Goal: Communication & Community: Answer question/provide support

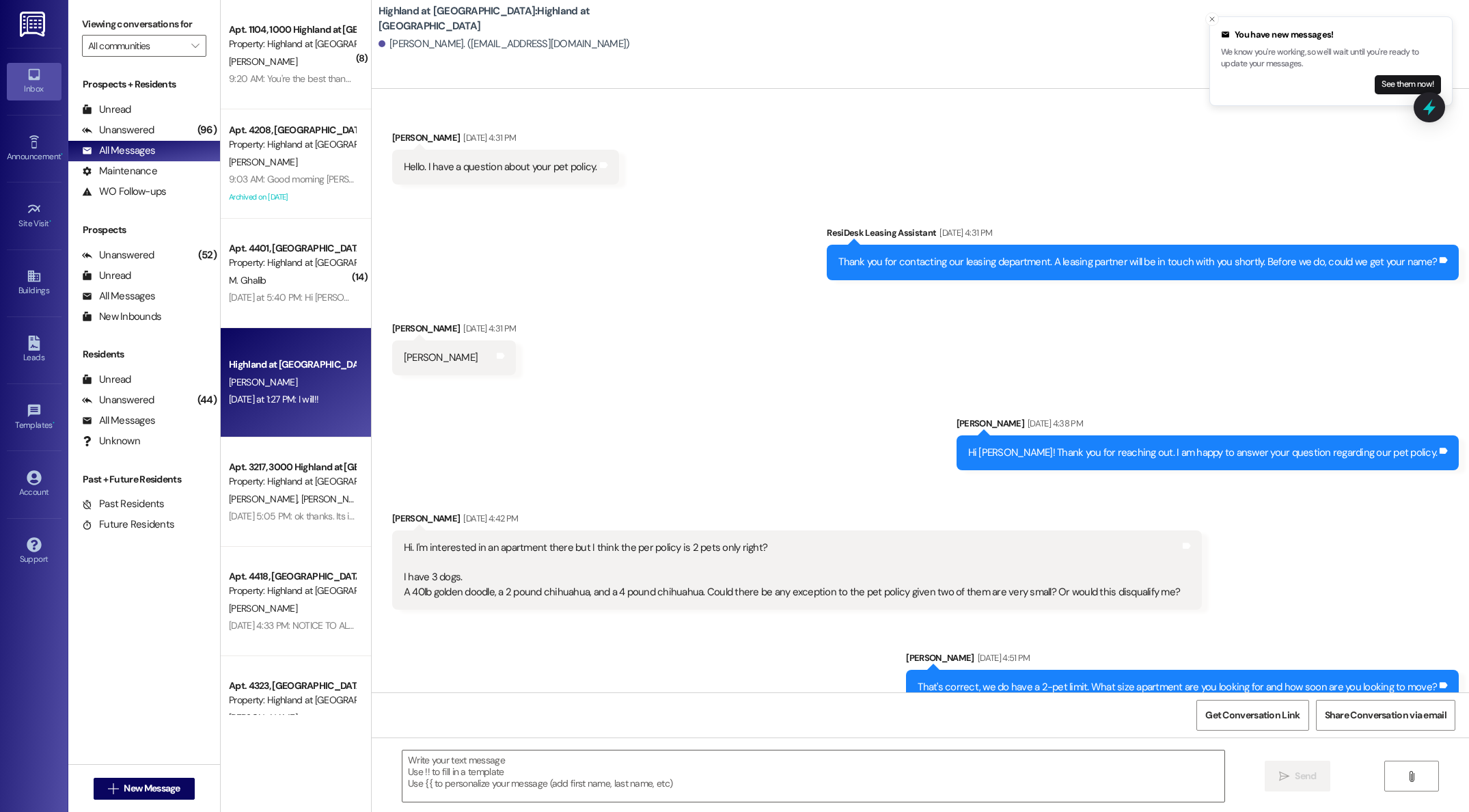
scroll to position [6066, 0]
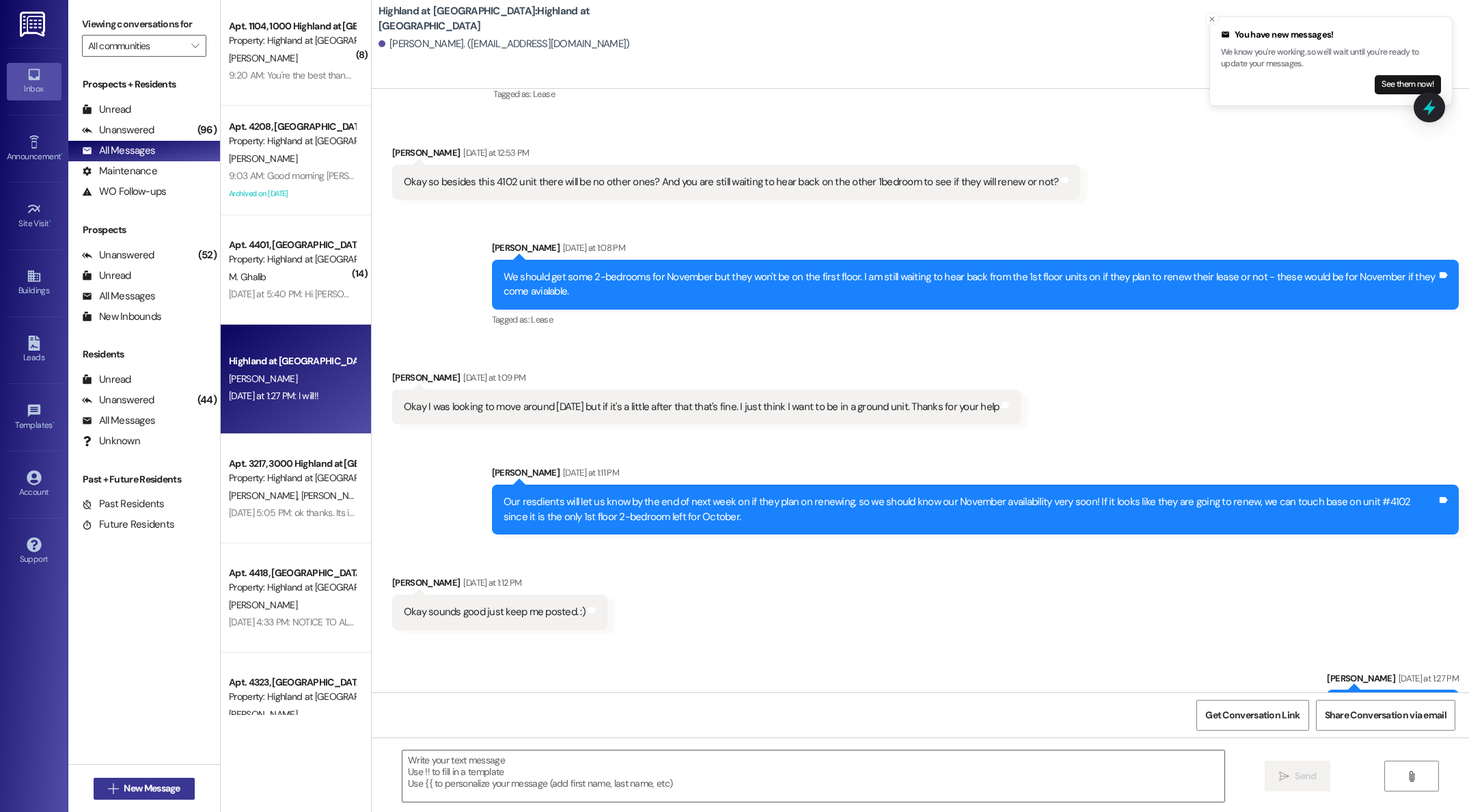
click at [123, 790] on span "New Message" at bounding box center [151, 788] width 56 height 14
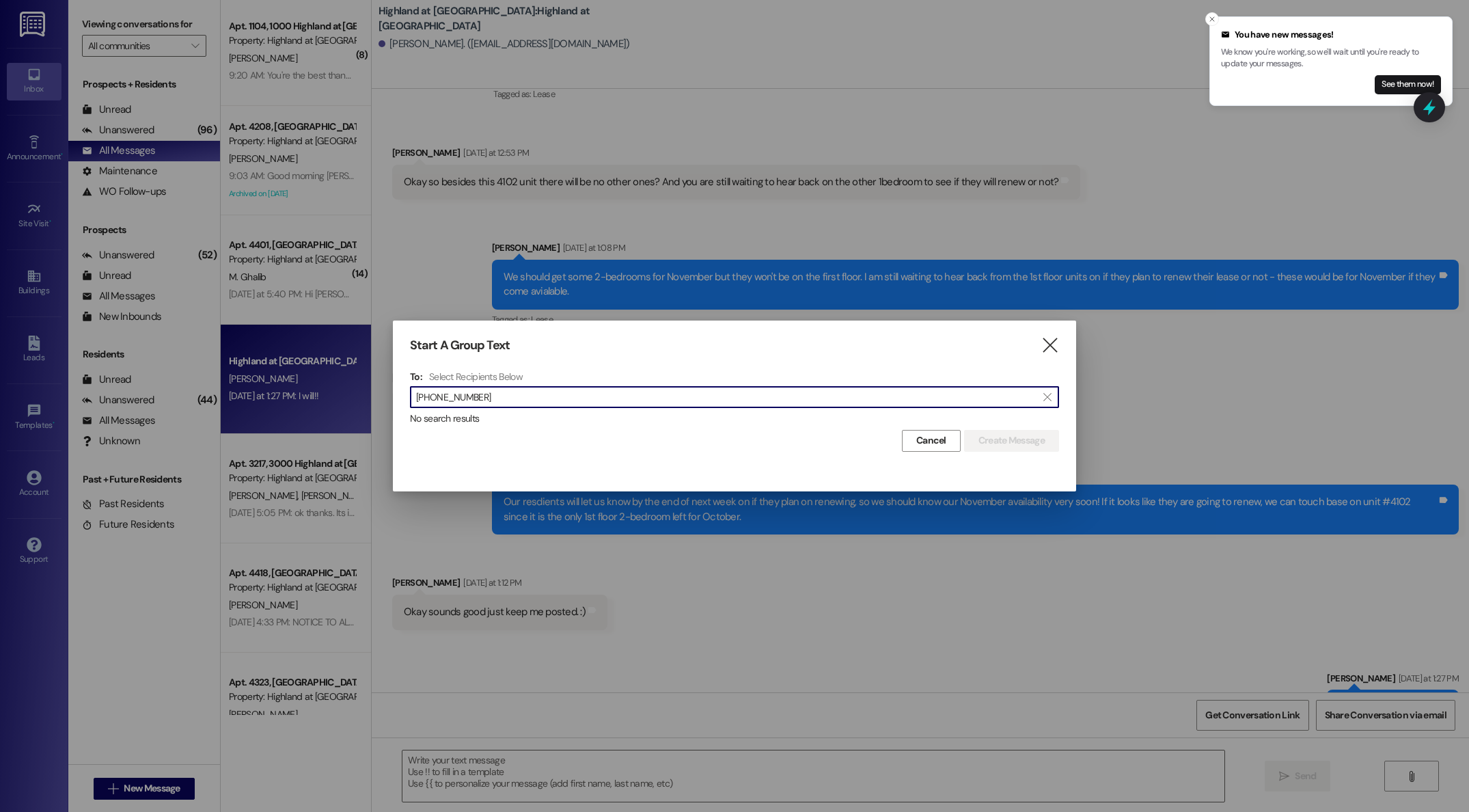
click at [415, 394] on div "" at bounding box center [414, 397] width 2 height 19
drag, startPoint x: 437, startPoint y: 398, endPoint x: 499, endPoint y: 404, distance: 62.3
click at [440, 398] on input "[PHONE_NUMBER]" at bounding box center [726, 397] width 621 height 19
click at [454, 397] on input "847867-1301" at bounding box center [726, 397] width 621 height 19
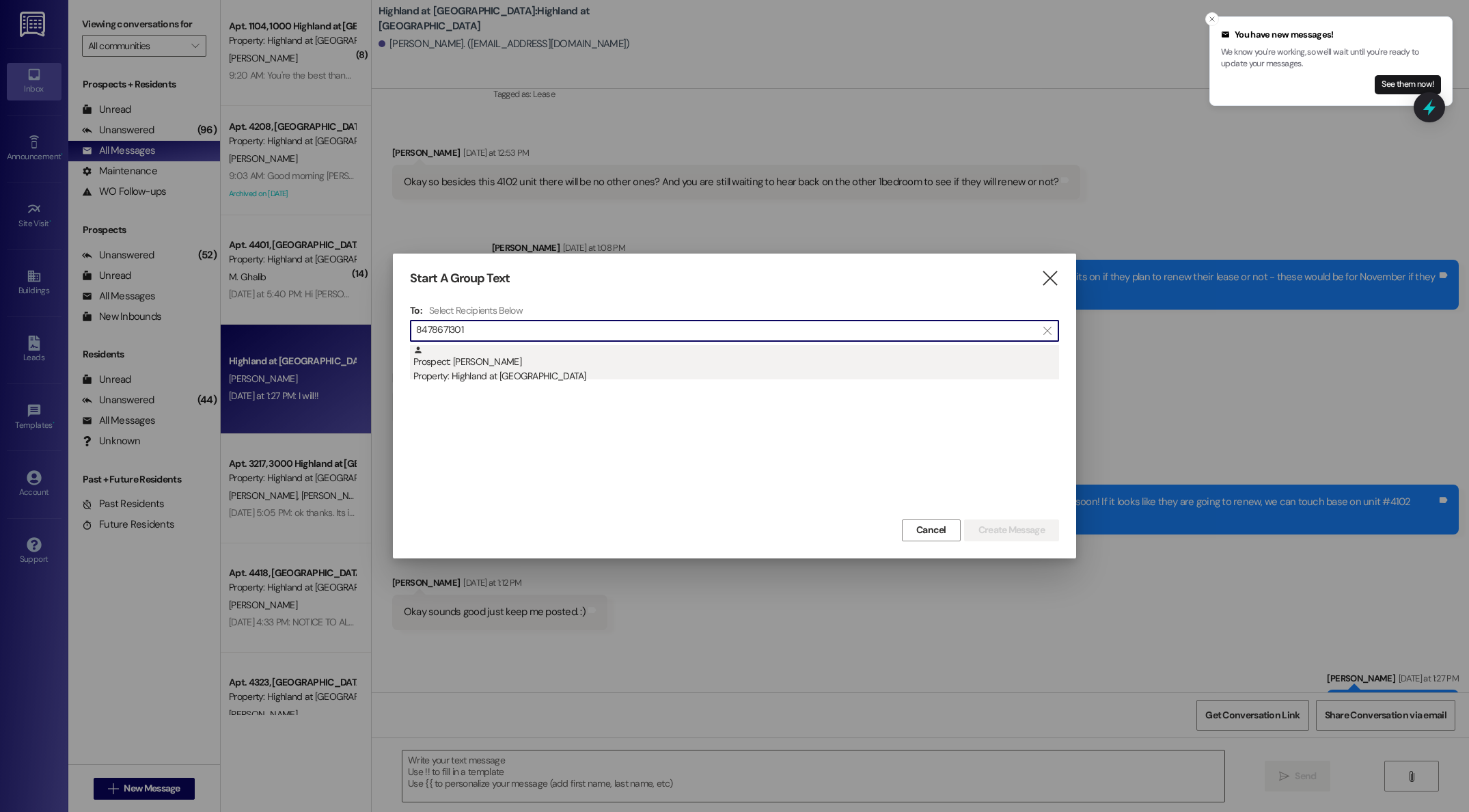
type input "8478671301"
click at [499, 373] on div "Property: Highland at [GEOGRAPHIC_DATA]" at bounding box center [736, 376] width 646 height 14
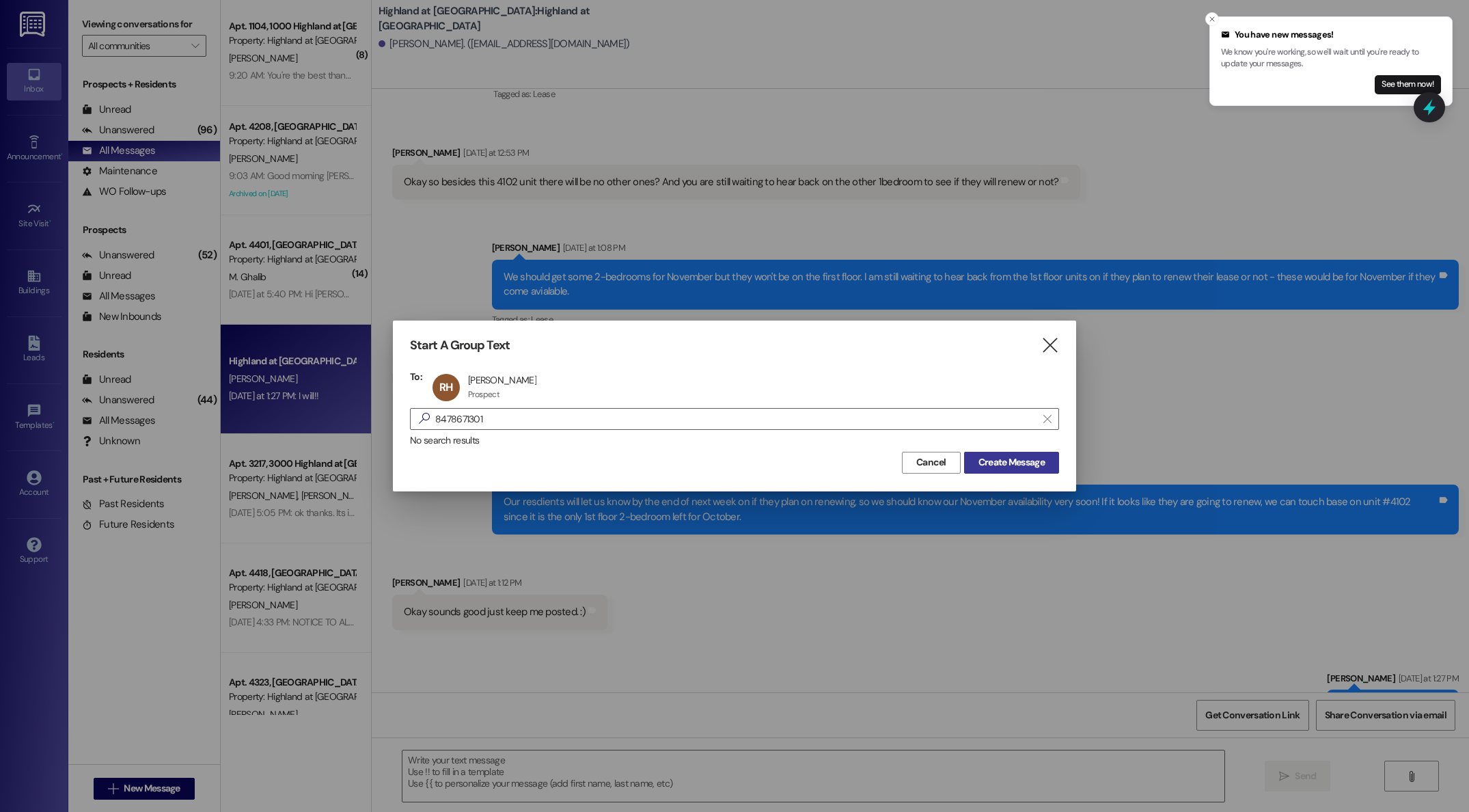
click at [1014, 460] on span "Create Message" at bounding box center [1012, 462] width 66 height 14
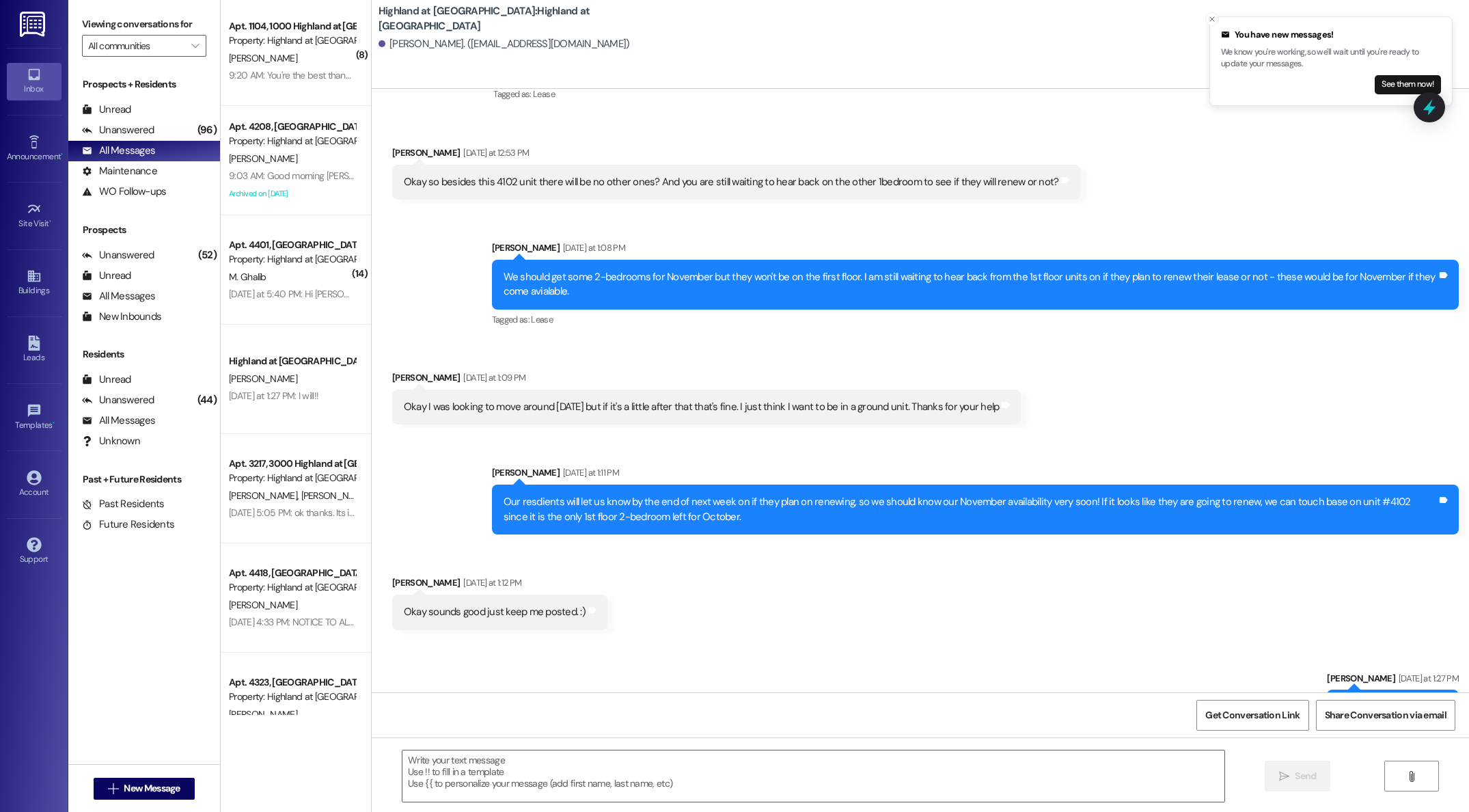
scroll to position [1, 0]
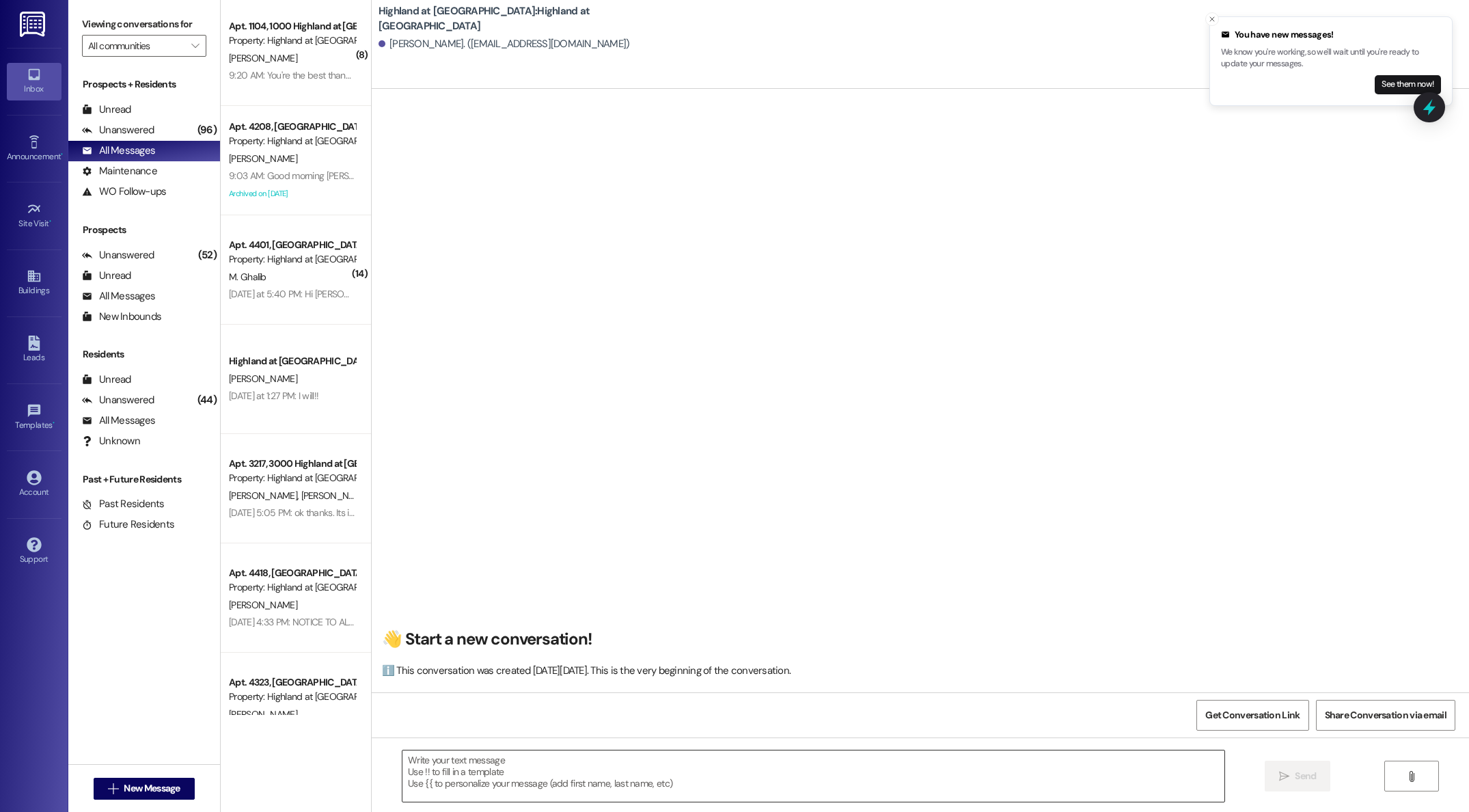
click at [607, 764] on textarea at bounding box center [814, 776] width 822 height 51
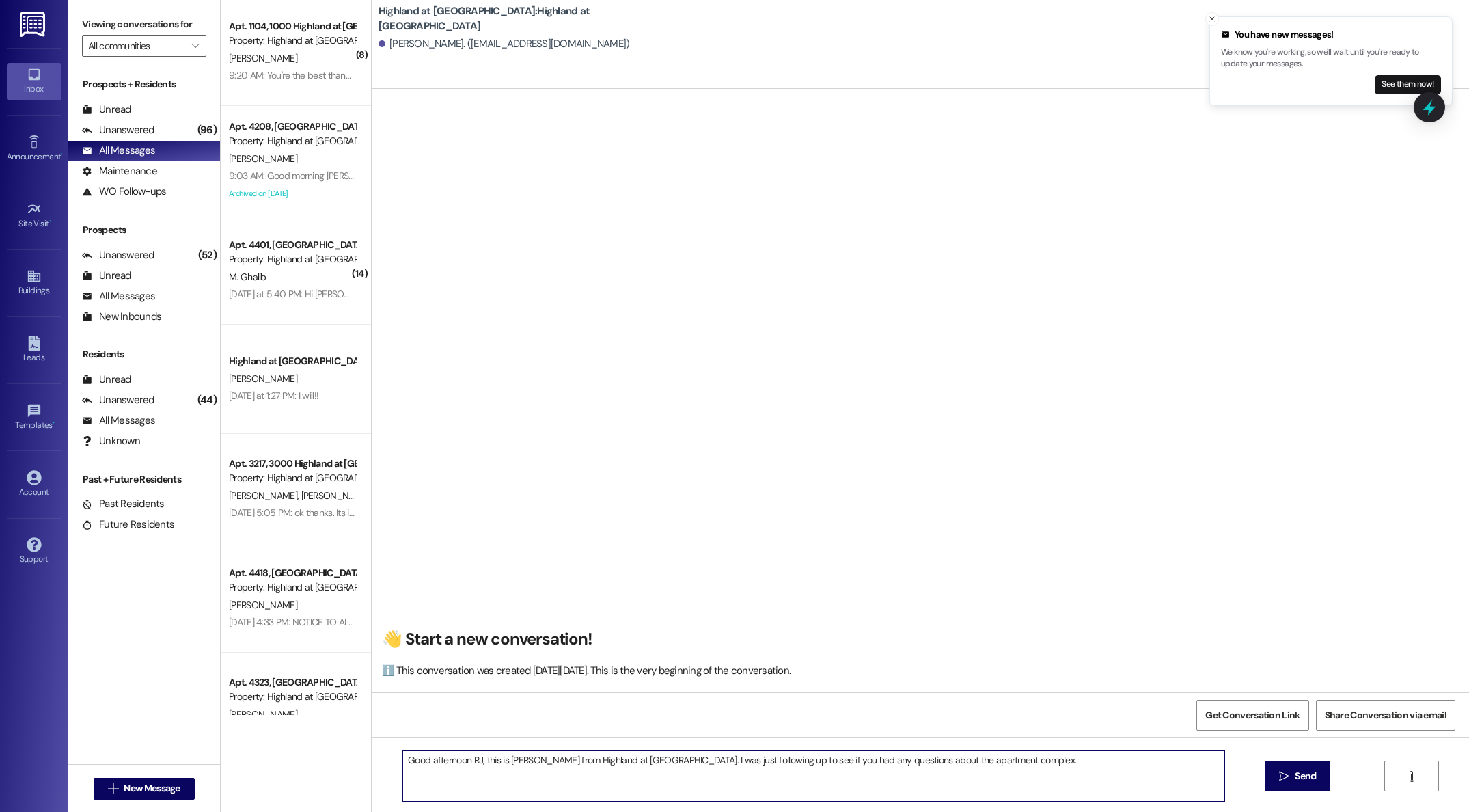
type textarea "Good afternoon RJ, this is [PERSON_NAME] from Highland at [GEOGRAPHIC_DATA]. I …"
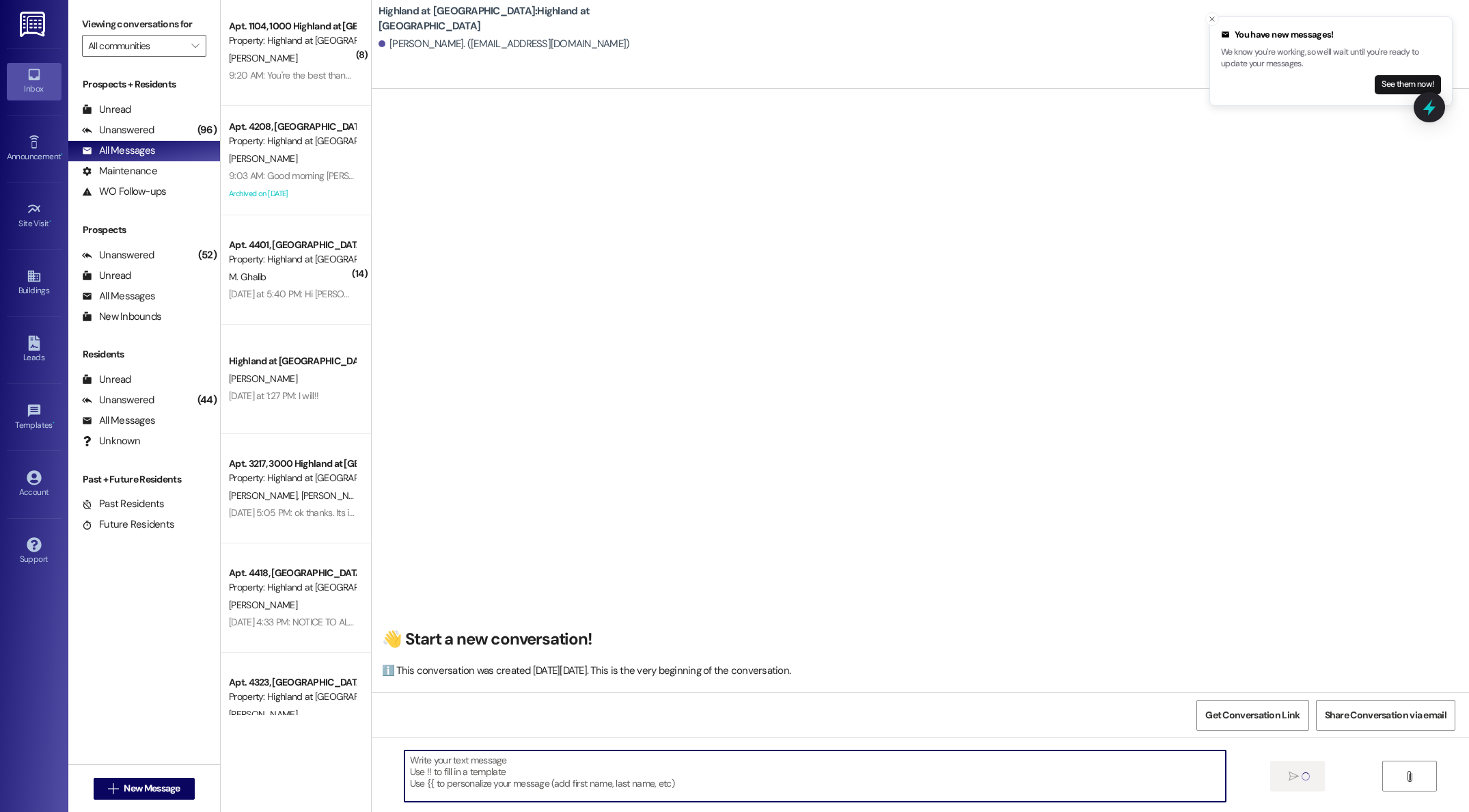
scroll to position [0, 0]
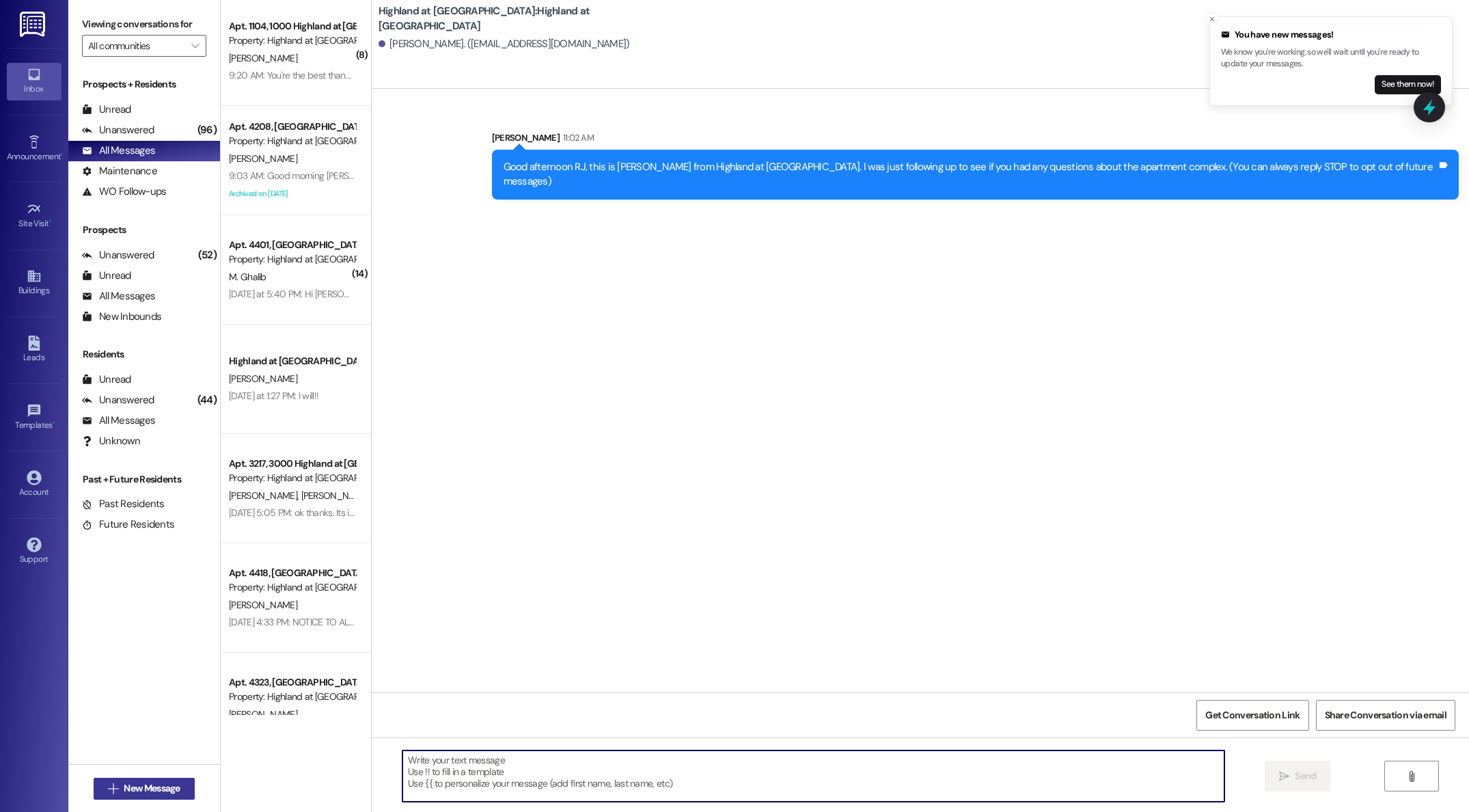
click at [164, 784] on span "New Message" at bounding box center [151, 788] width 56 height 14
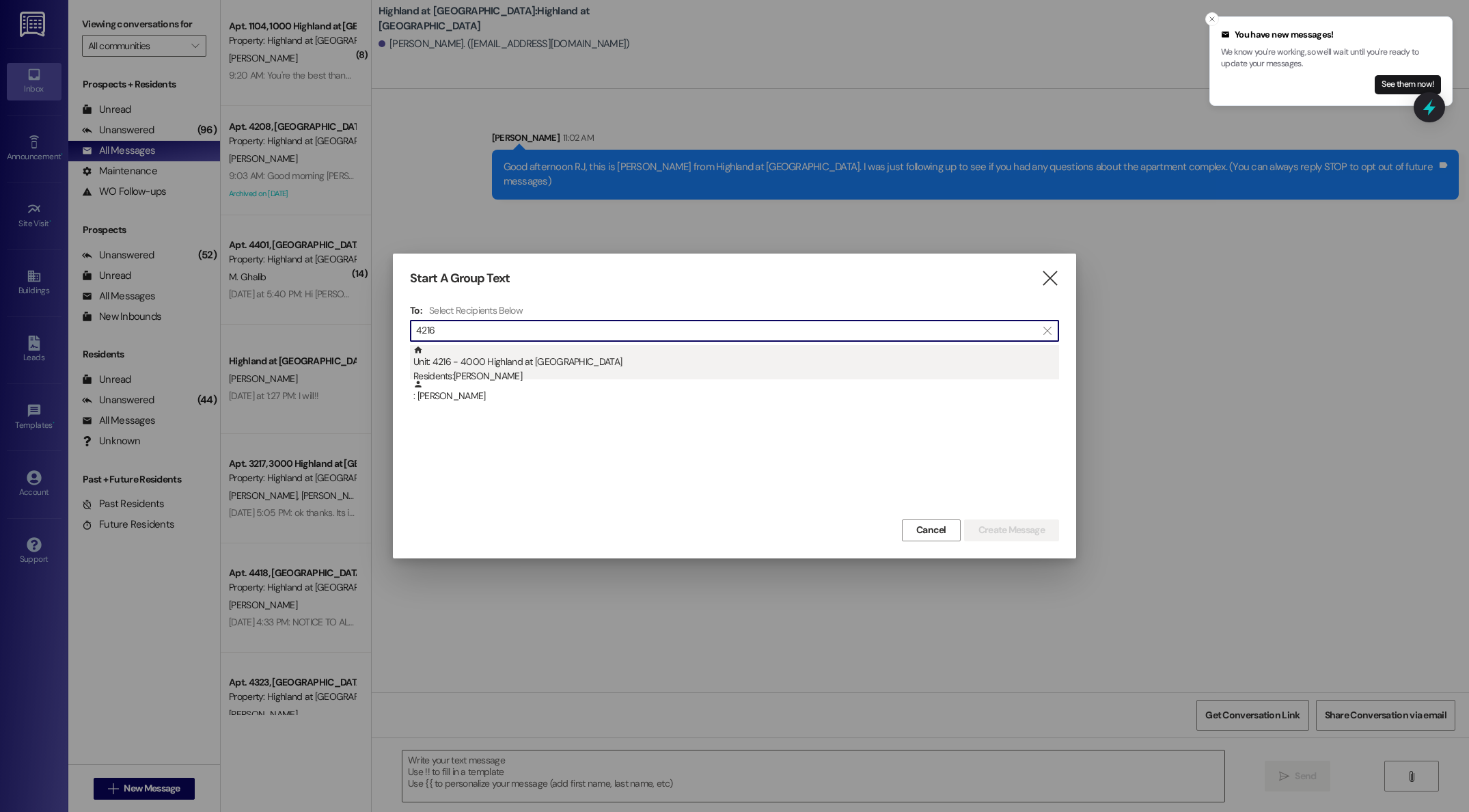
type input "4216"
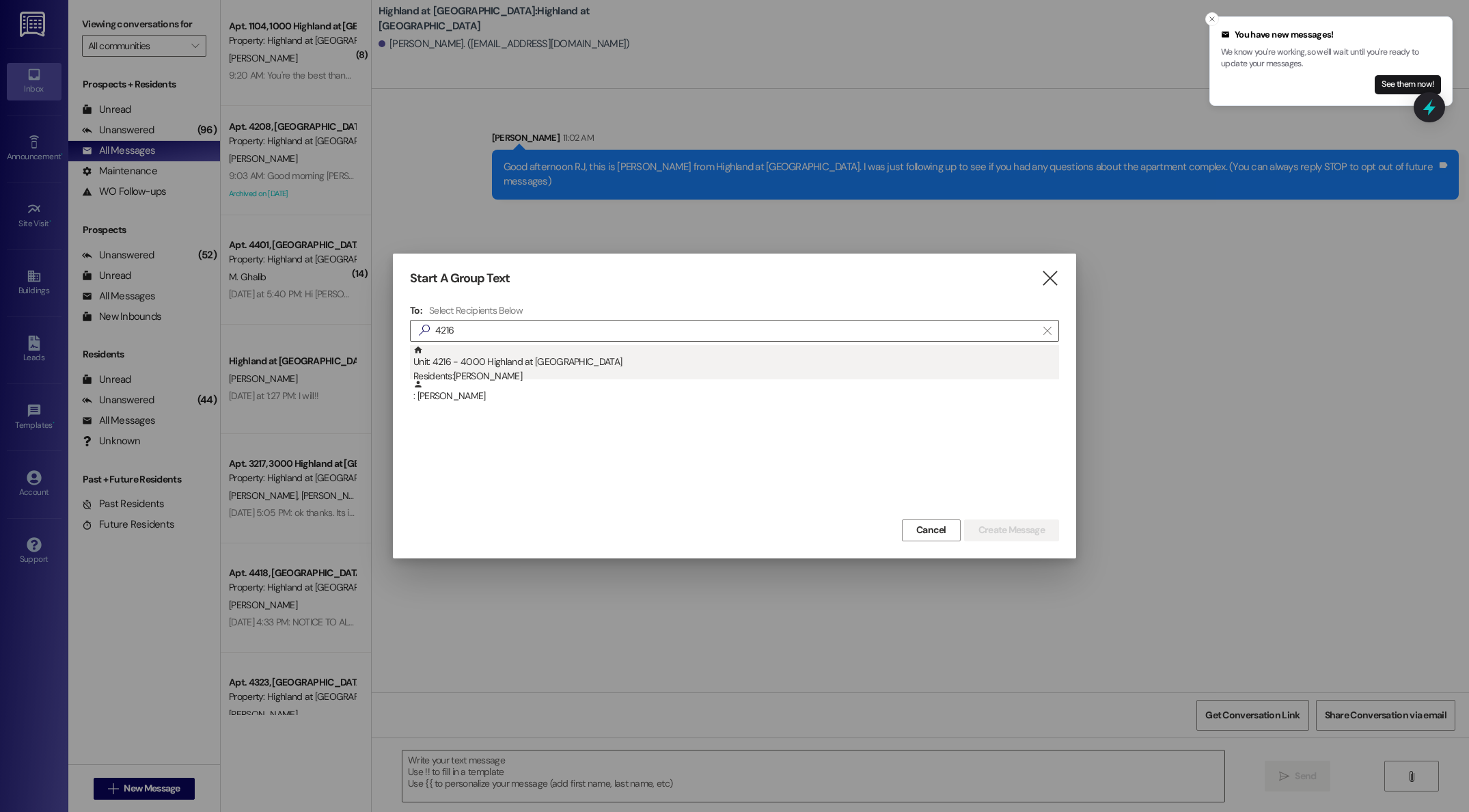
click at [488, 368] on div "Unit: 4216 - 4000 Highland at [GEOGRAPHIC_DATA] Residents: [PERSON_NAME]" at bounding box center [736, 364] width 646 height 39
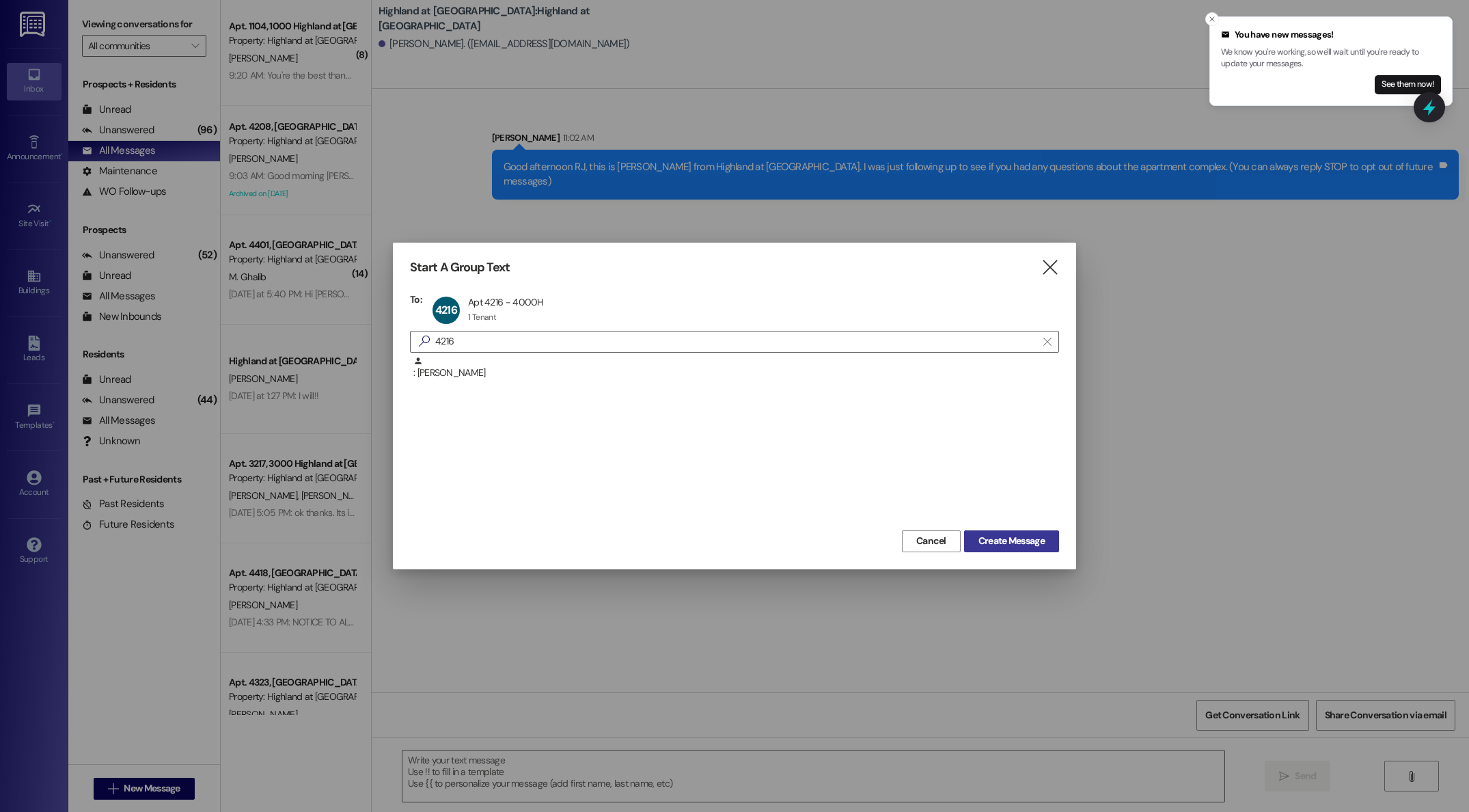
click at [1035, 543] on span "Create Message" at bounding box center [1012, 541] width 66 height 14
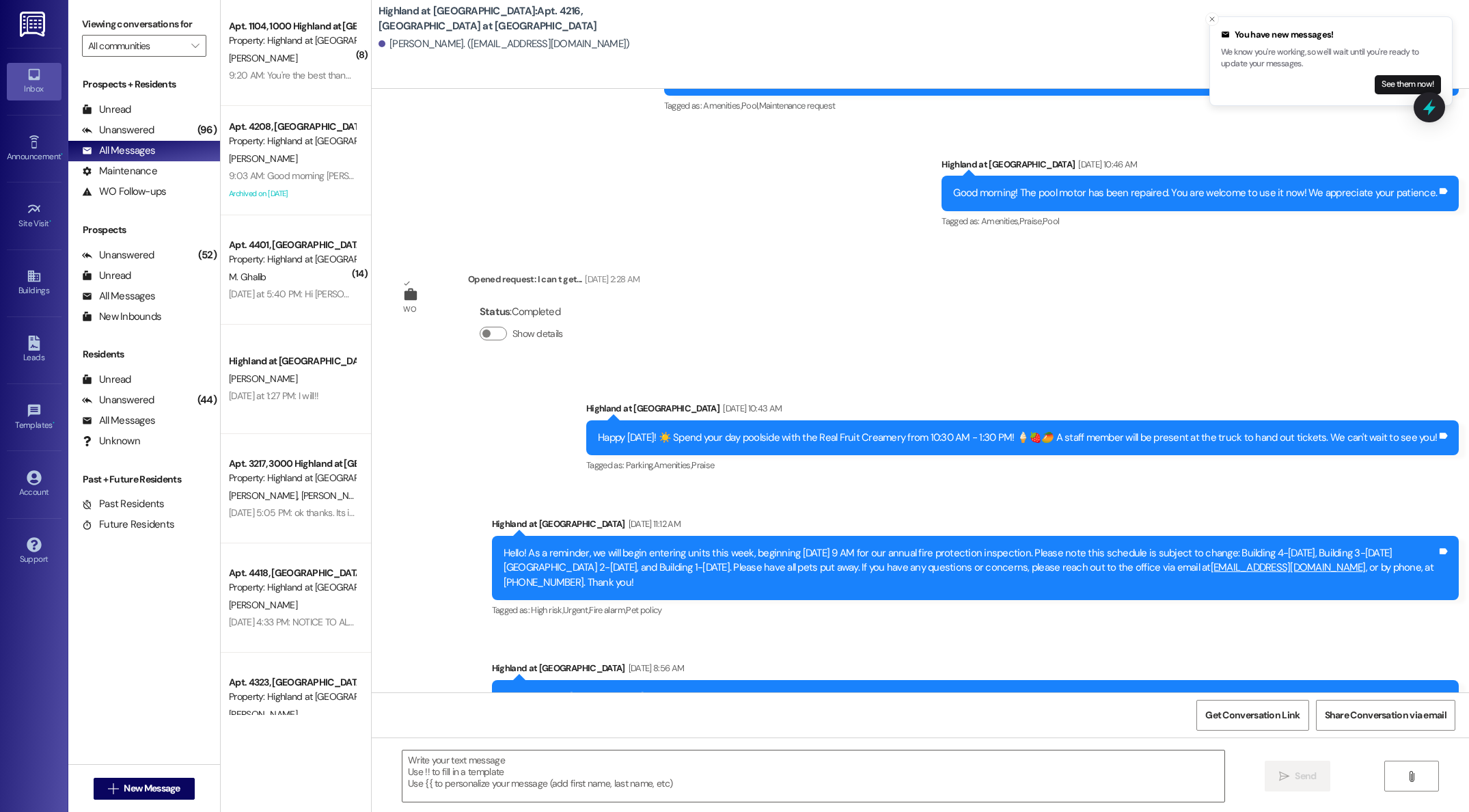
scroll to position [11225, 0]
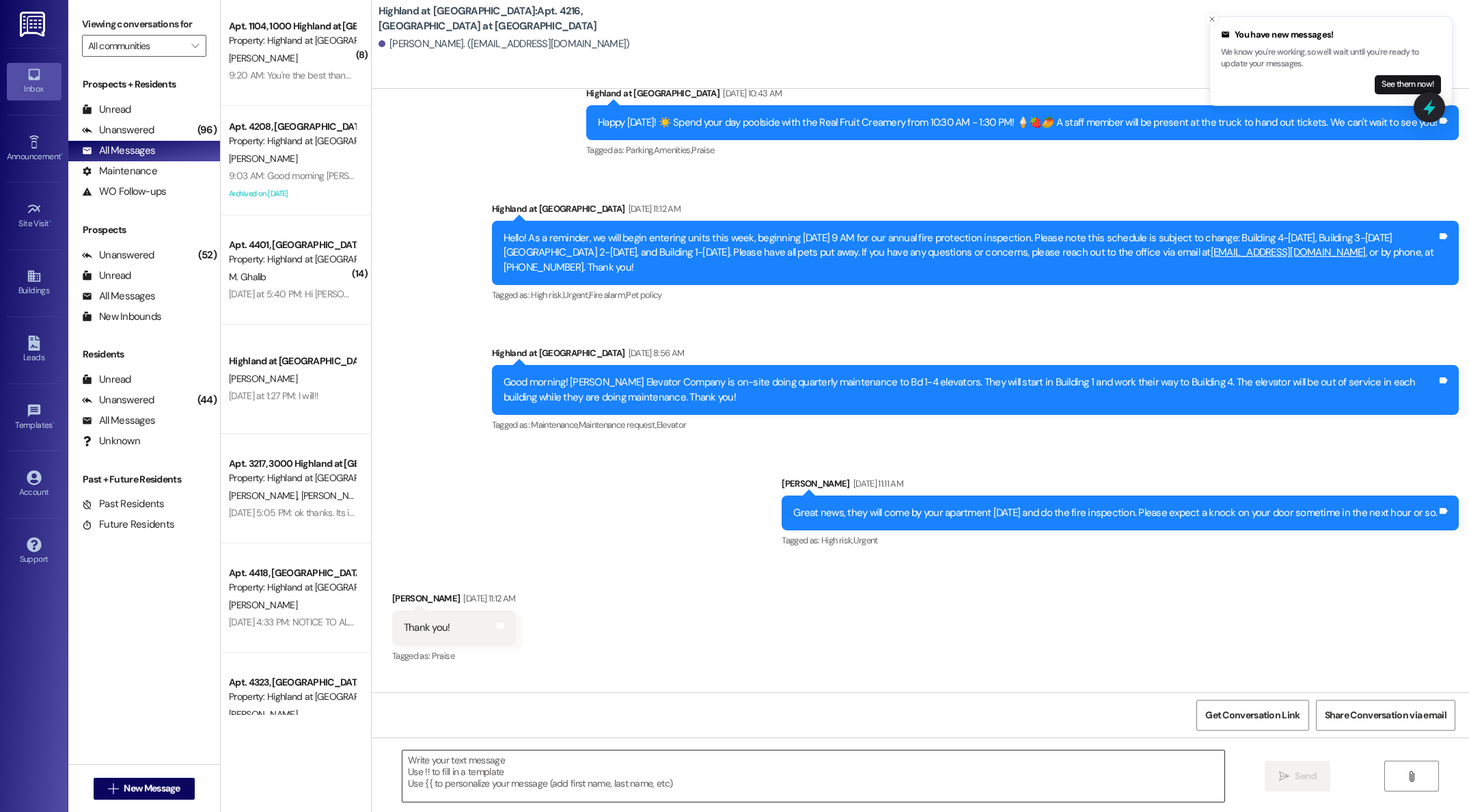
click at [547, 766] on textarea at bounding box center [814, 776] width 822 height 51
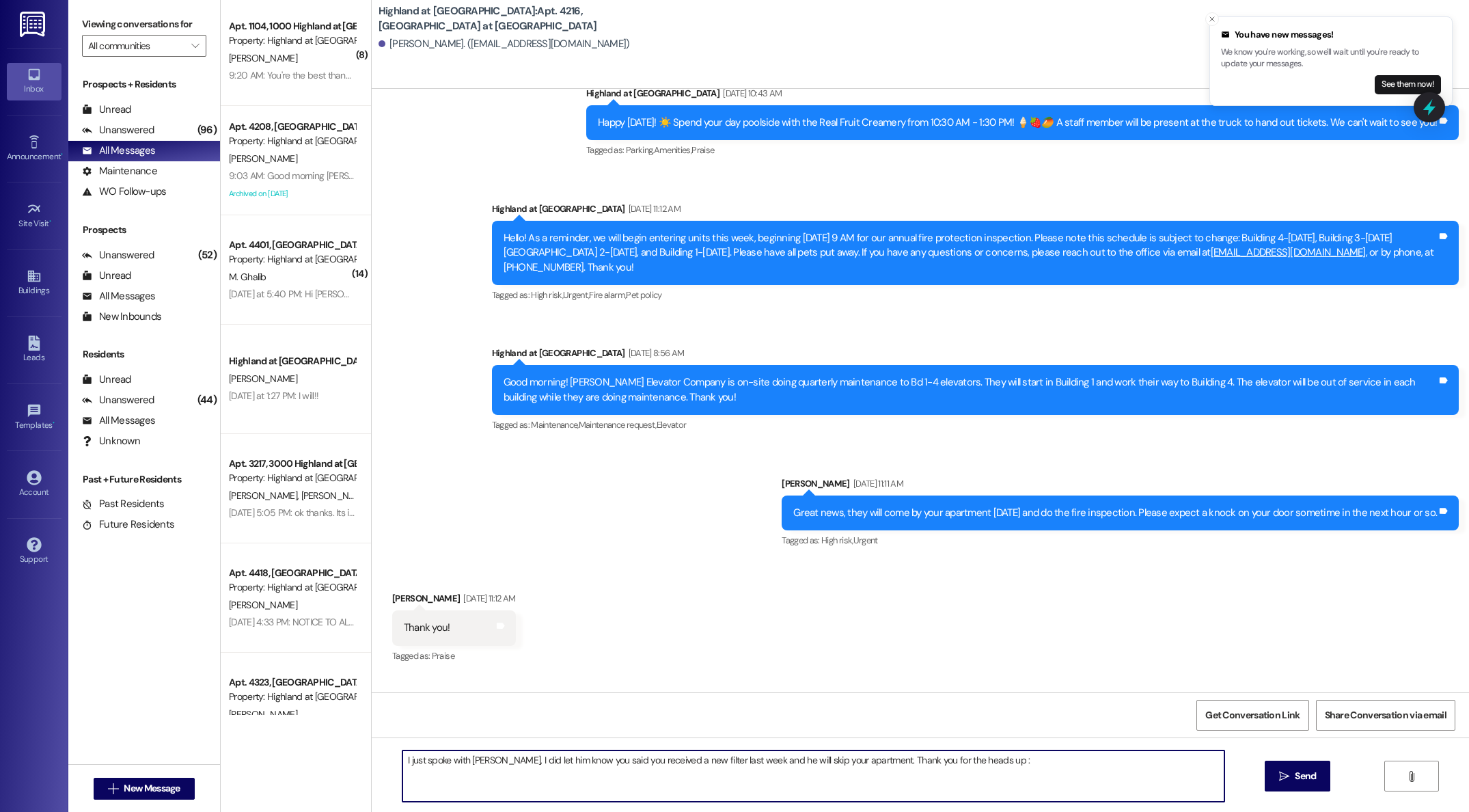
type textarea "I just spoke with [PERSON_NAME], I did let him know you said you received a new…"
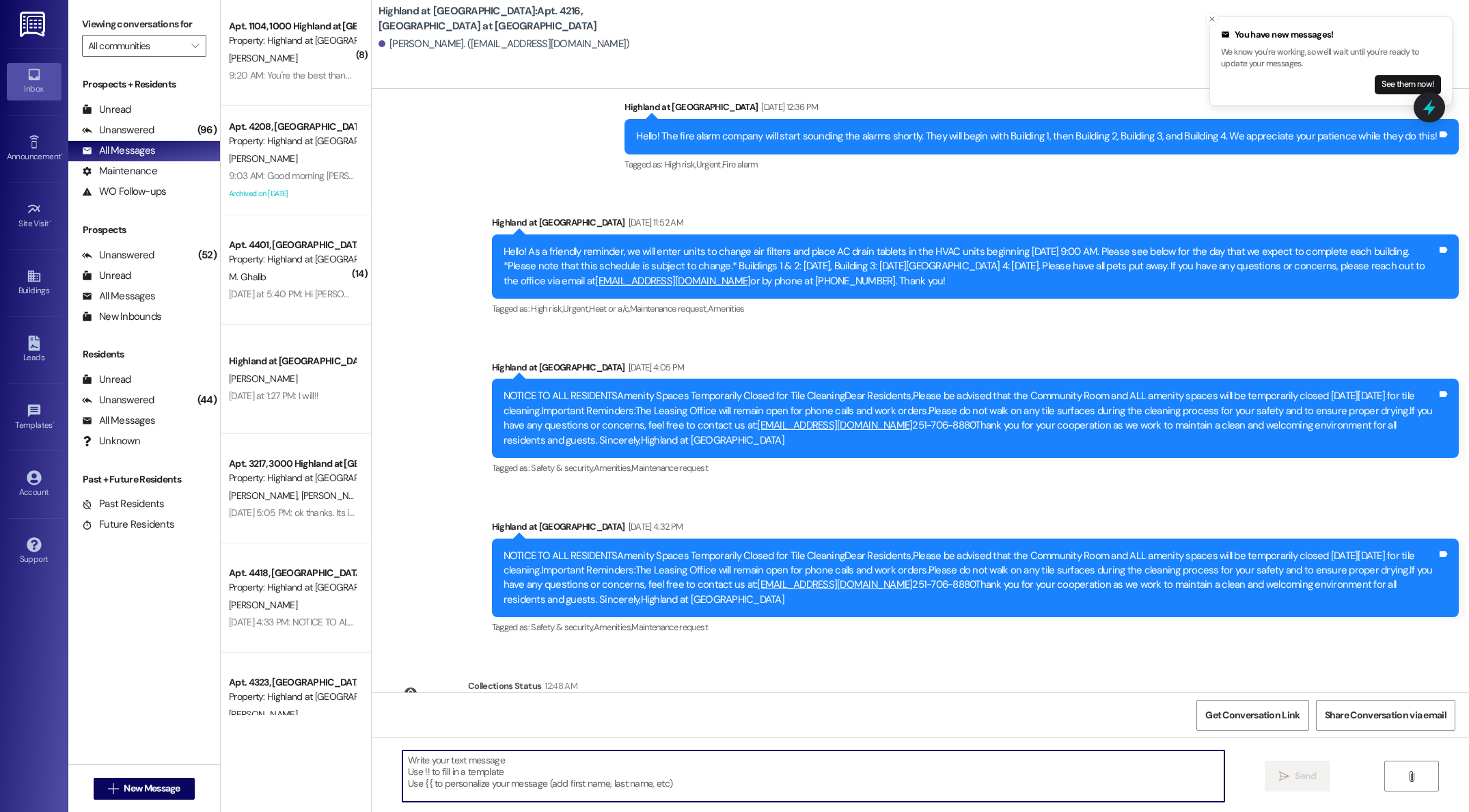
scroll to position [12025, 0]
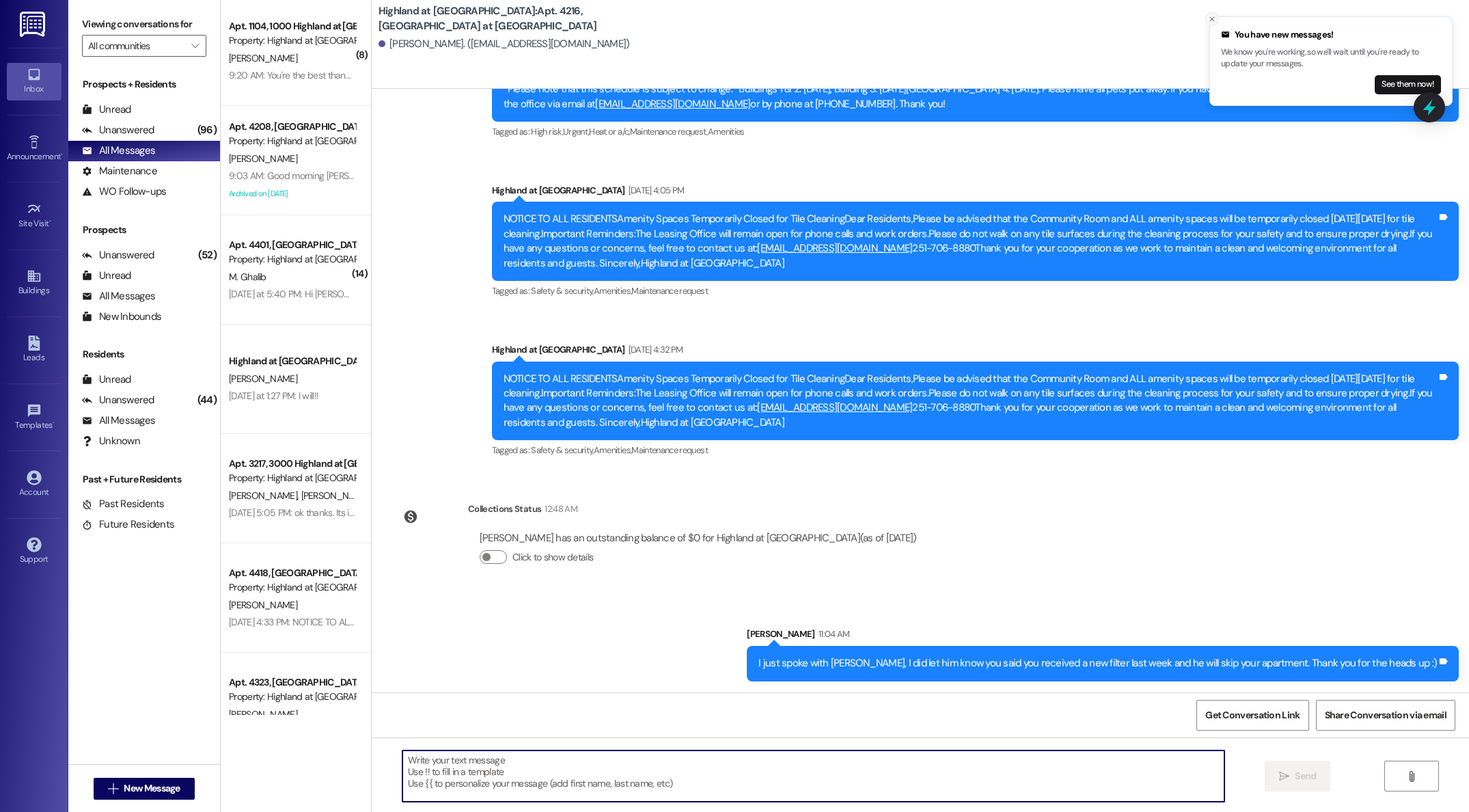
click at [1215, 19] on icon "Close toast" at bounding box center [1212, 19] width 8 height 8
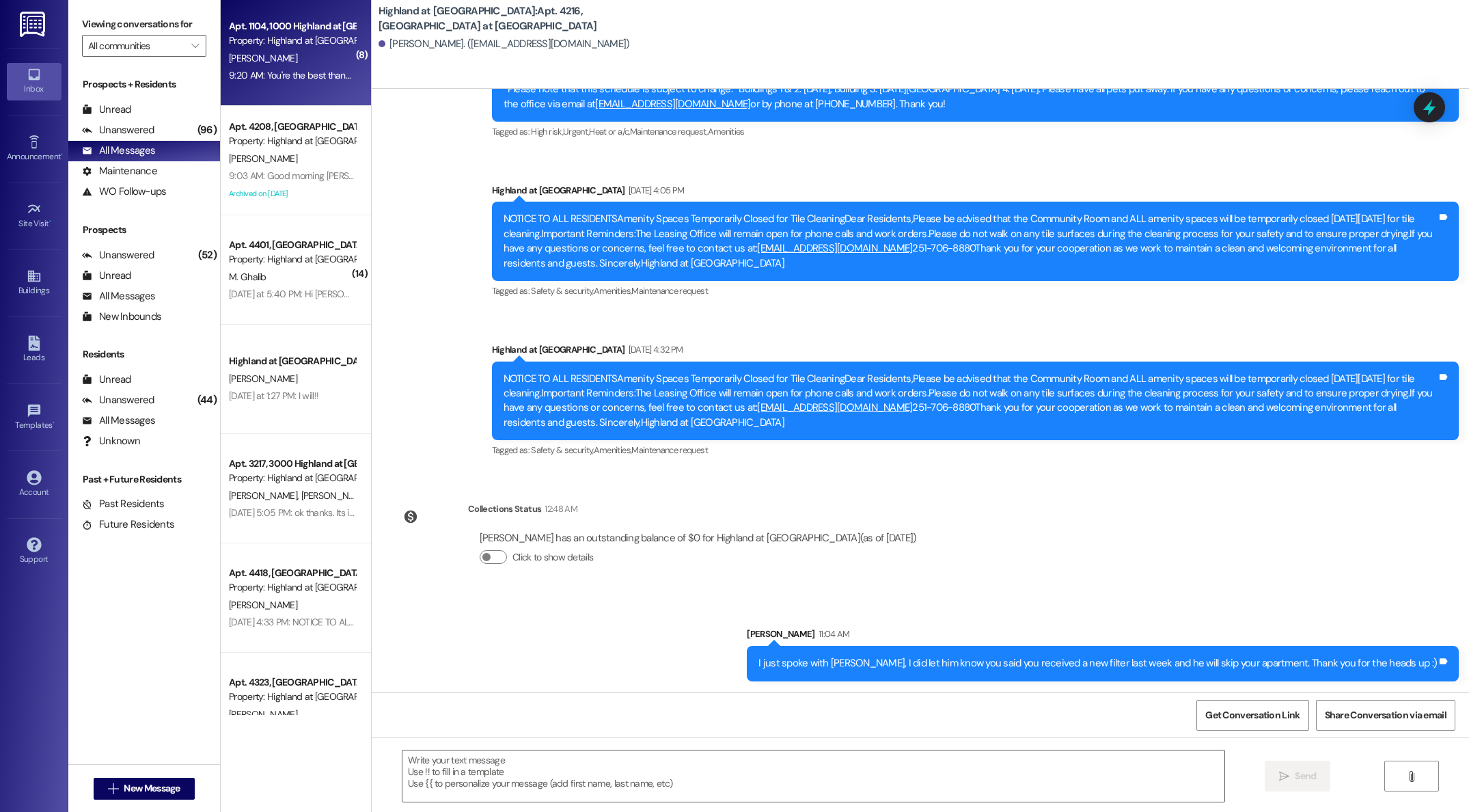
click at [269, 54] on div "[PERSON_NAME]" at bounding box center [292, 58] width 129 height 17
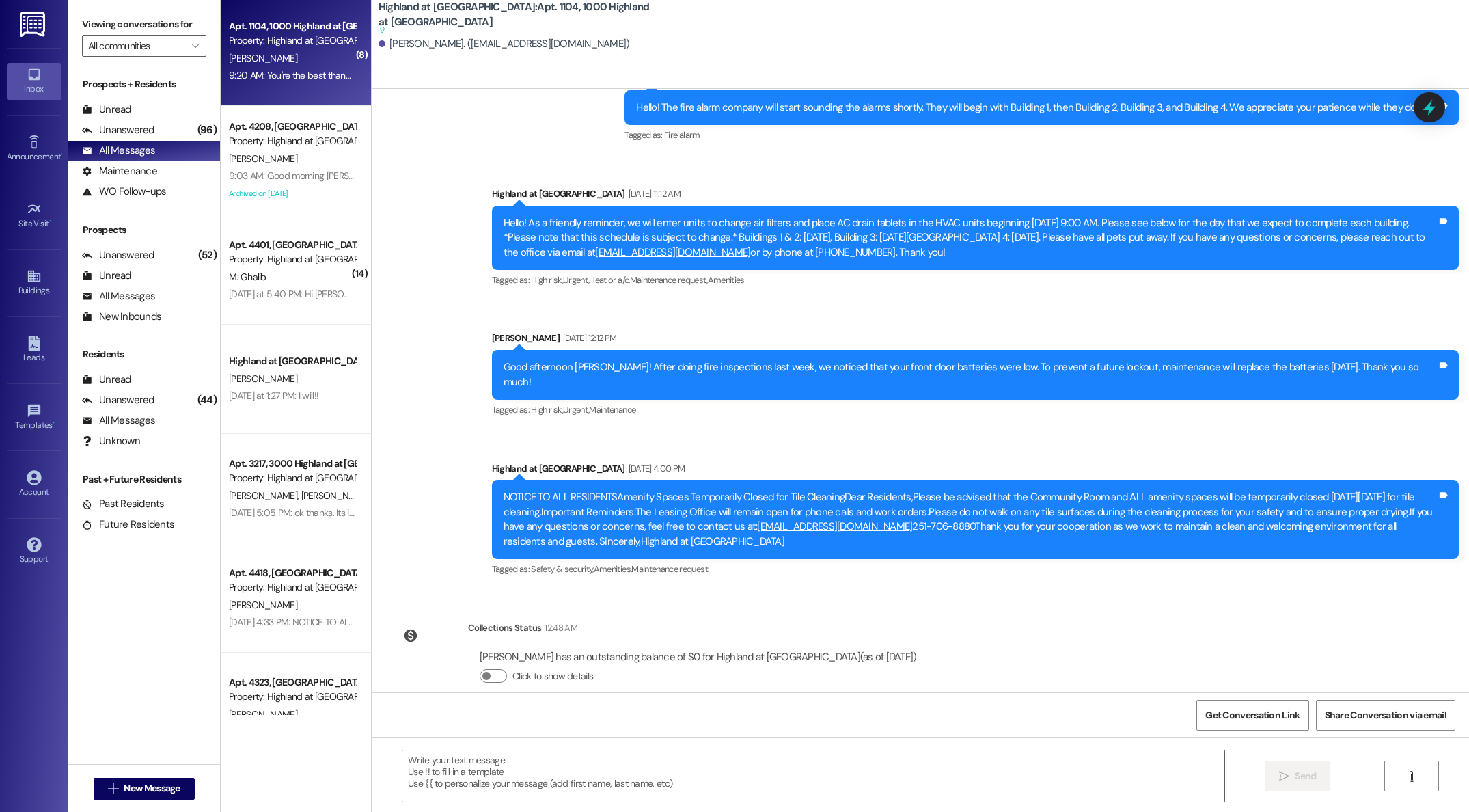
scroll to position [4021, 0]
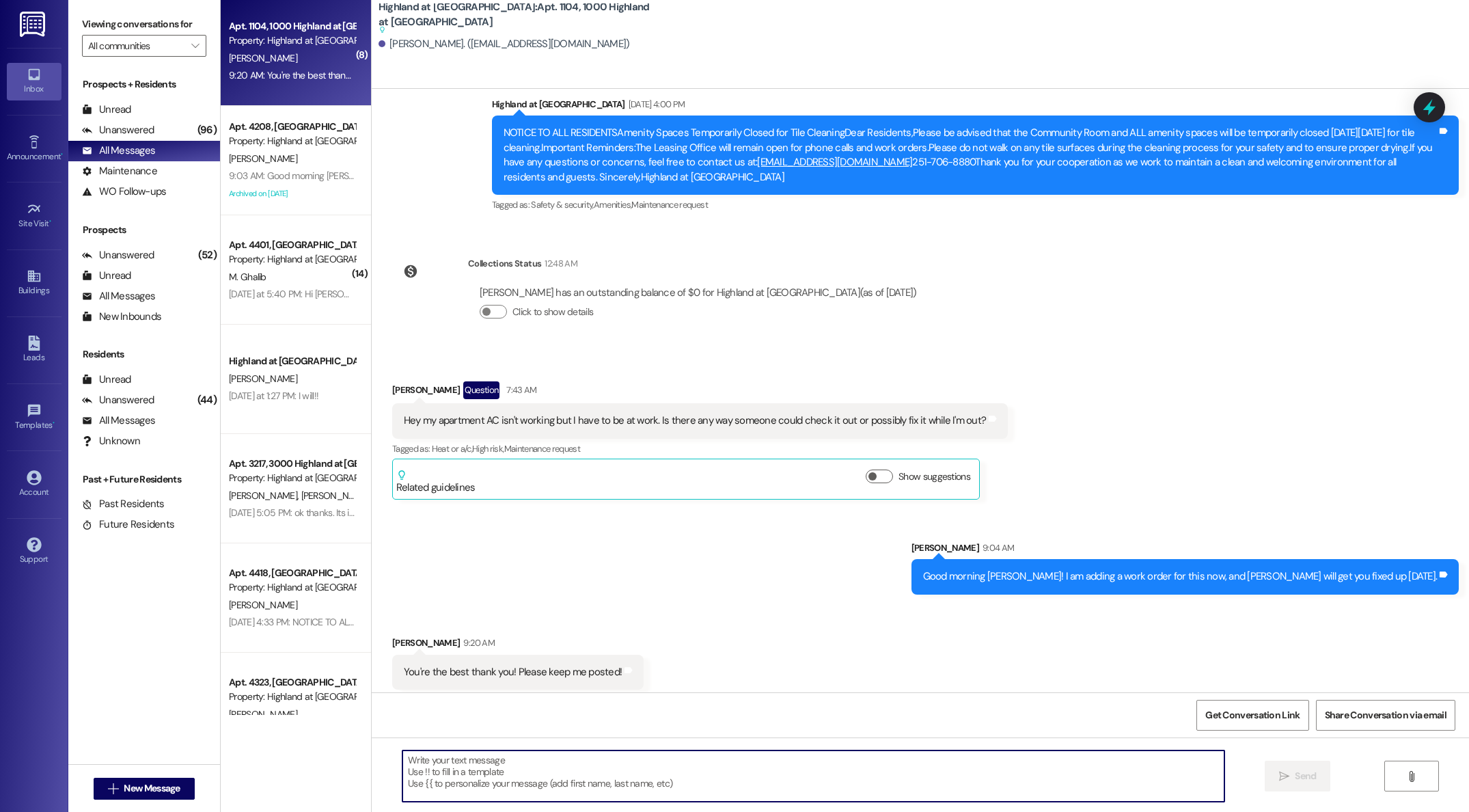
click at [542, 762] on textarea at bounding box center [814, 776] width 822 height 51
type textarea "A package was delivered to the front office for you. I just dropped it off. Tha…"
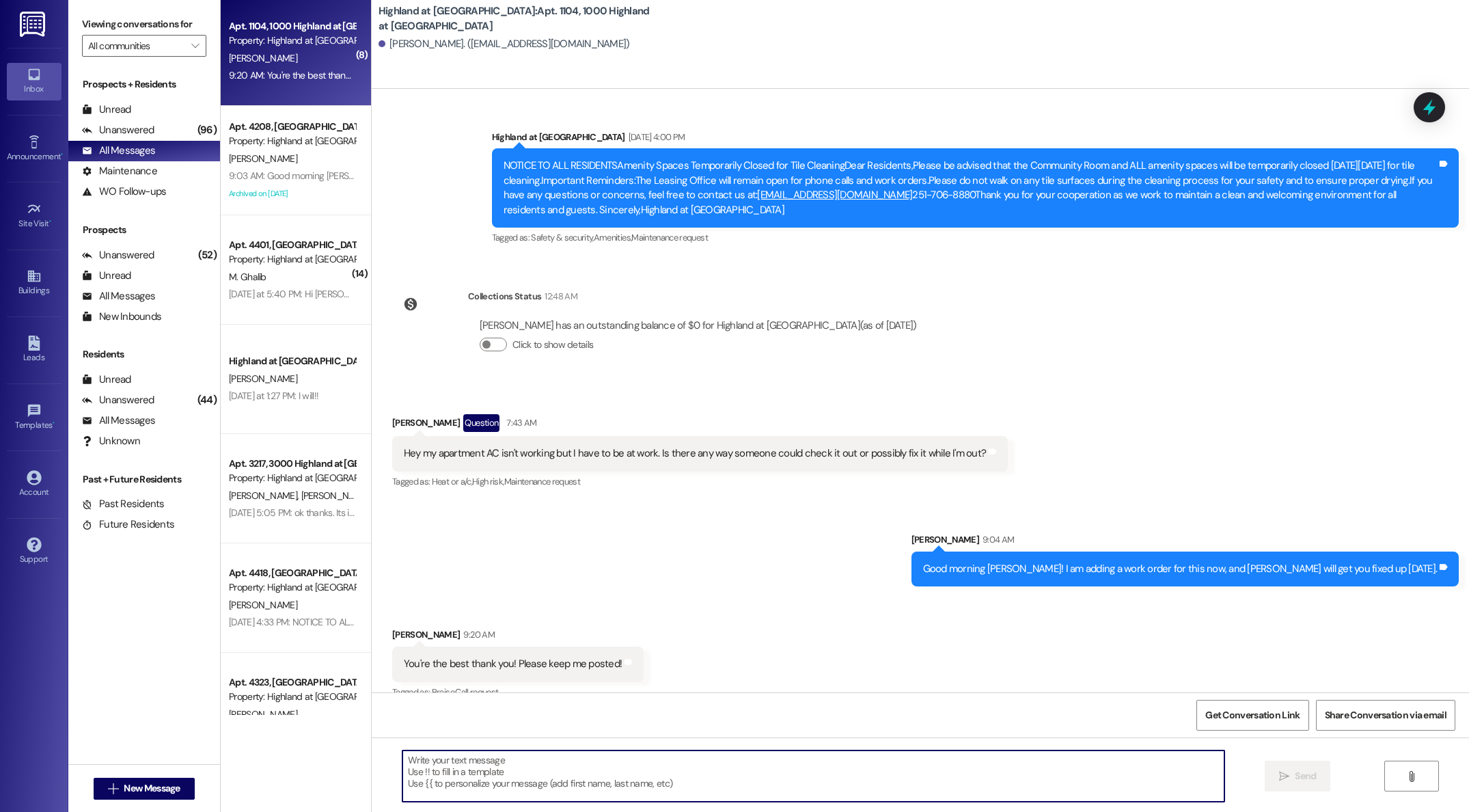
scroll to position [4074, 0]
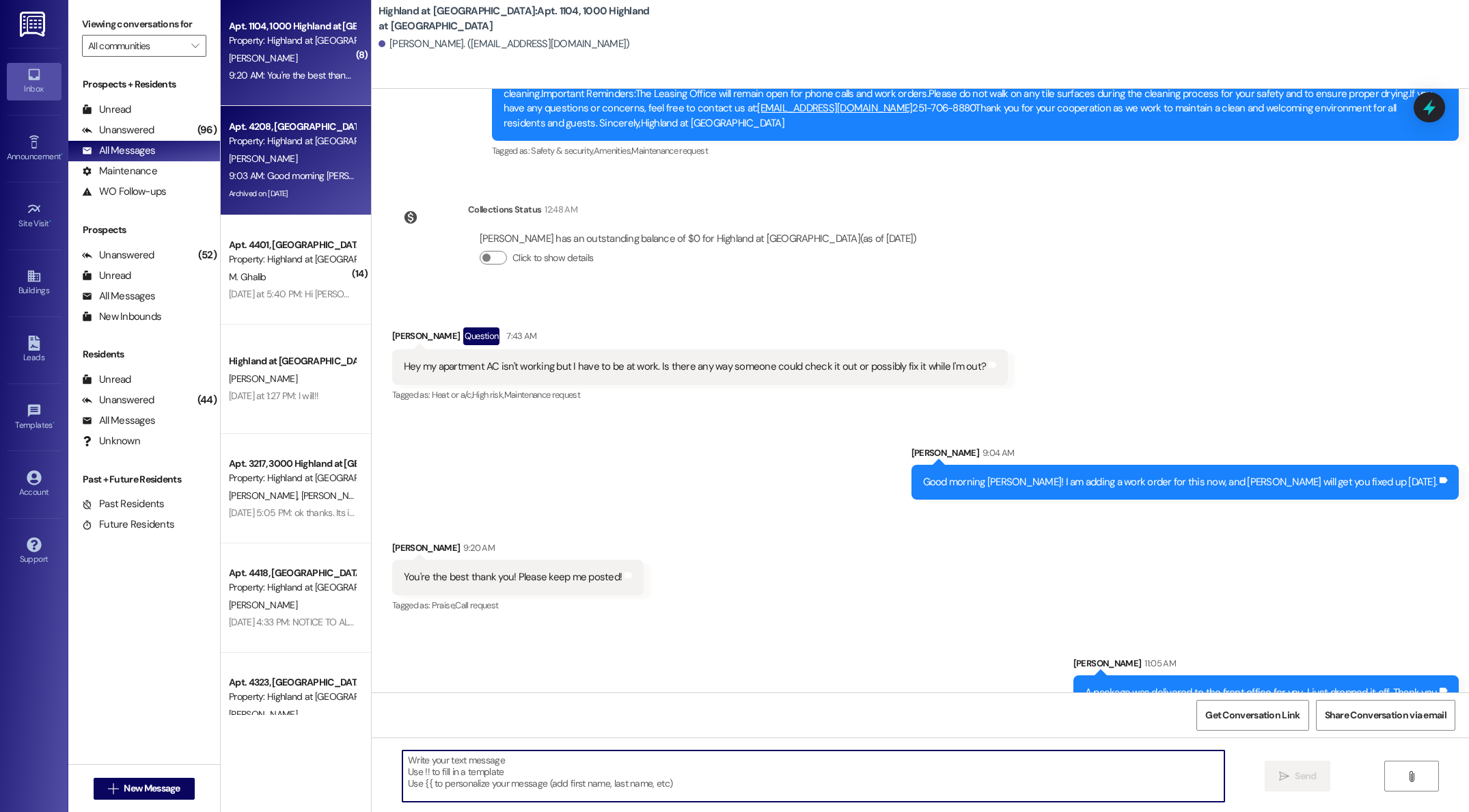
click at [304, 158] on div "[PERSON_NAME]" at bounding box center [292, 159] width 129 height 17
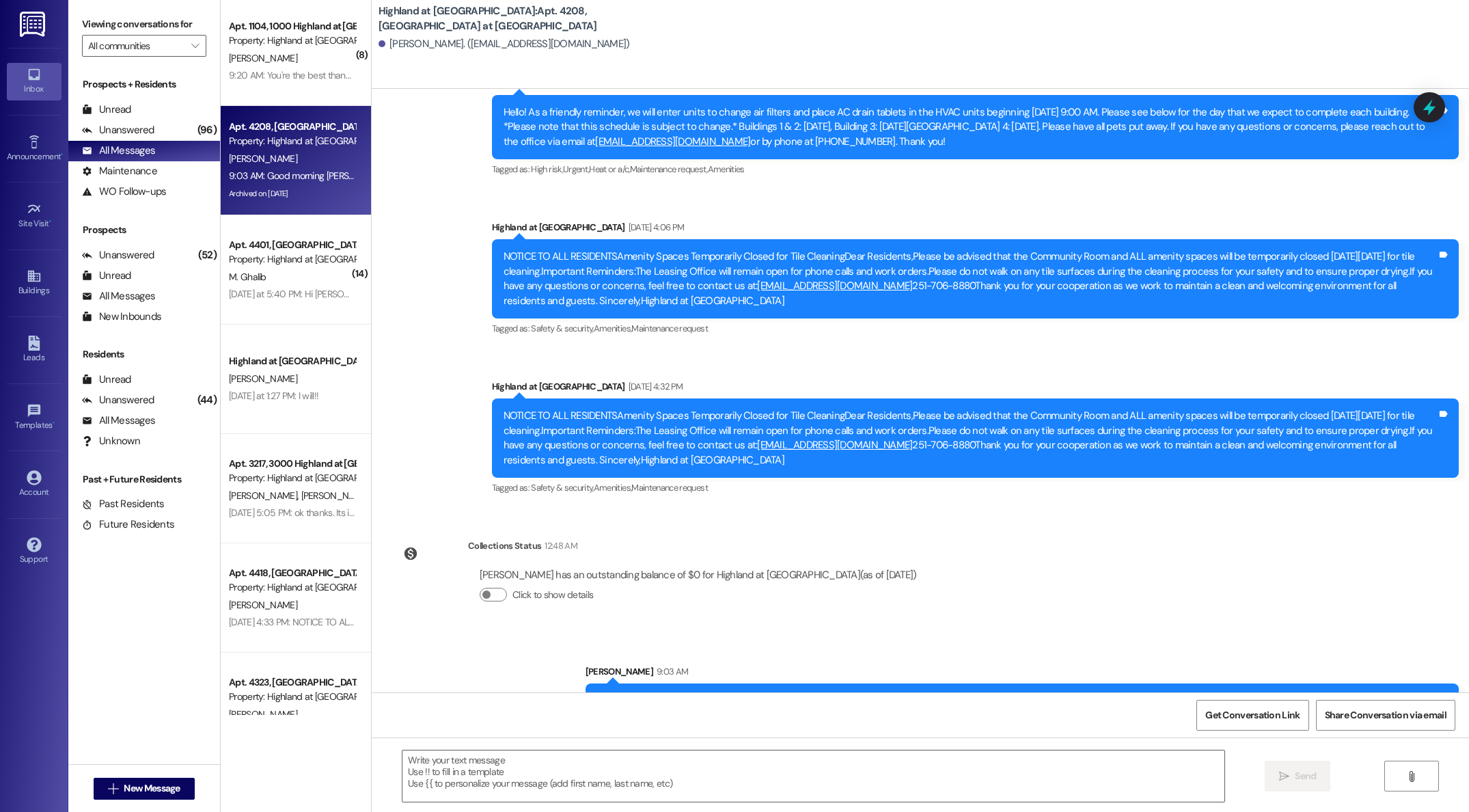
scroll to position [22700, 0]
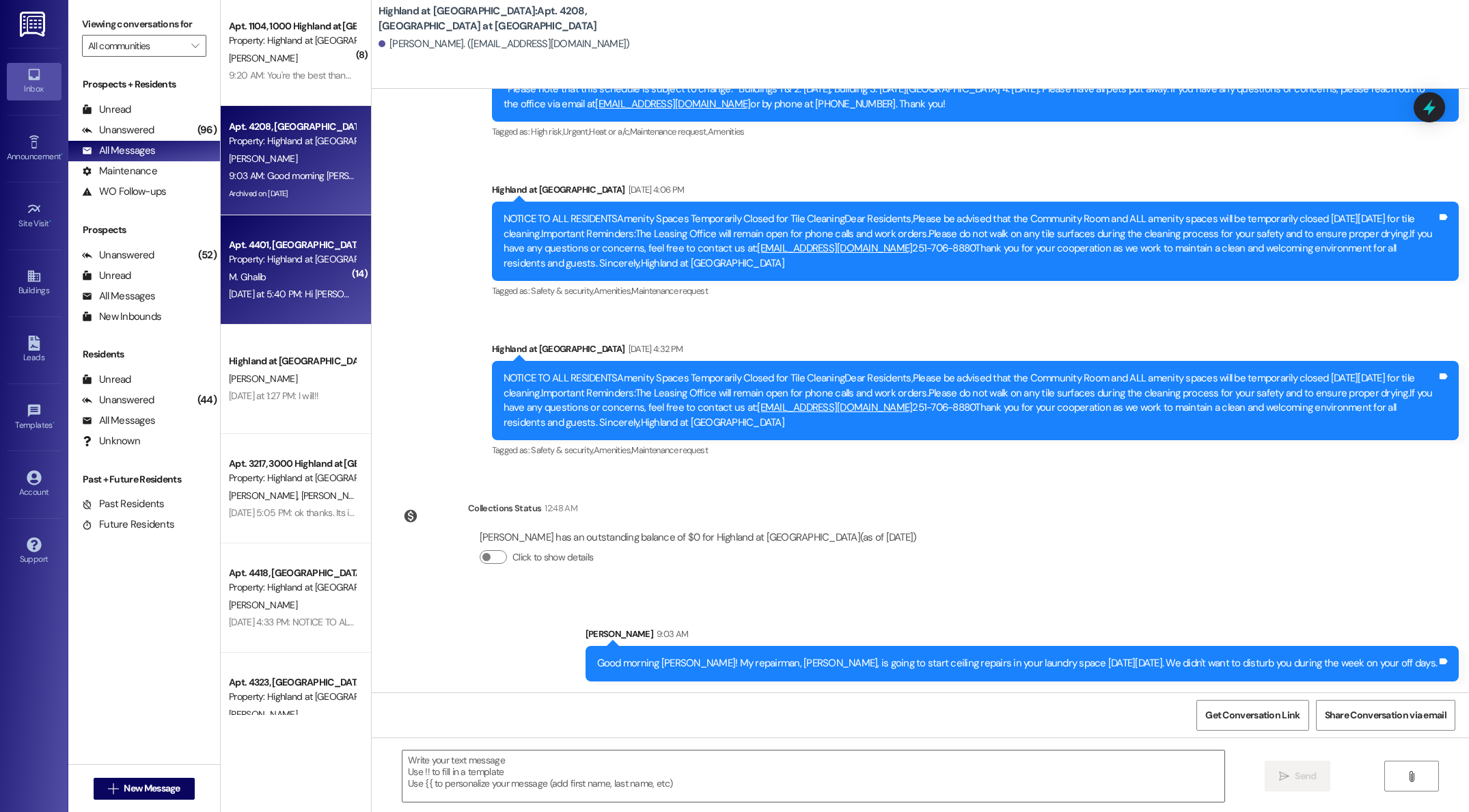
click at [283, 249] on div "Apt. 4401, [GEOGRAPHIC_DATA] at [GEOGRAPHIC_DATA]" at bounding box center [292, 245] width 127 height 14
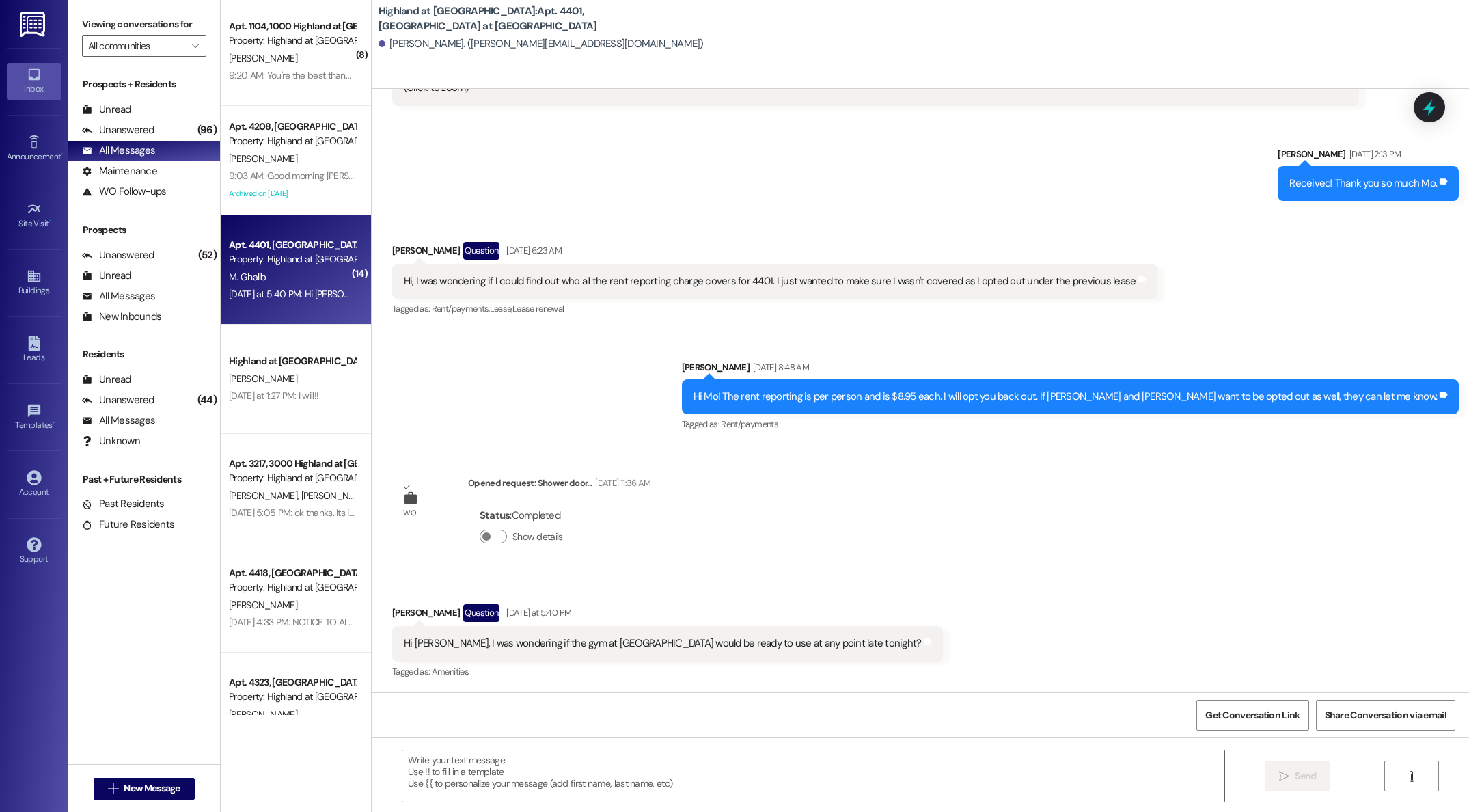
scroll to position [3049, 0]
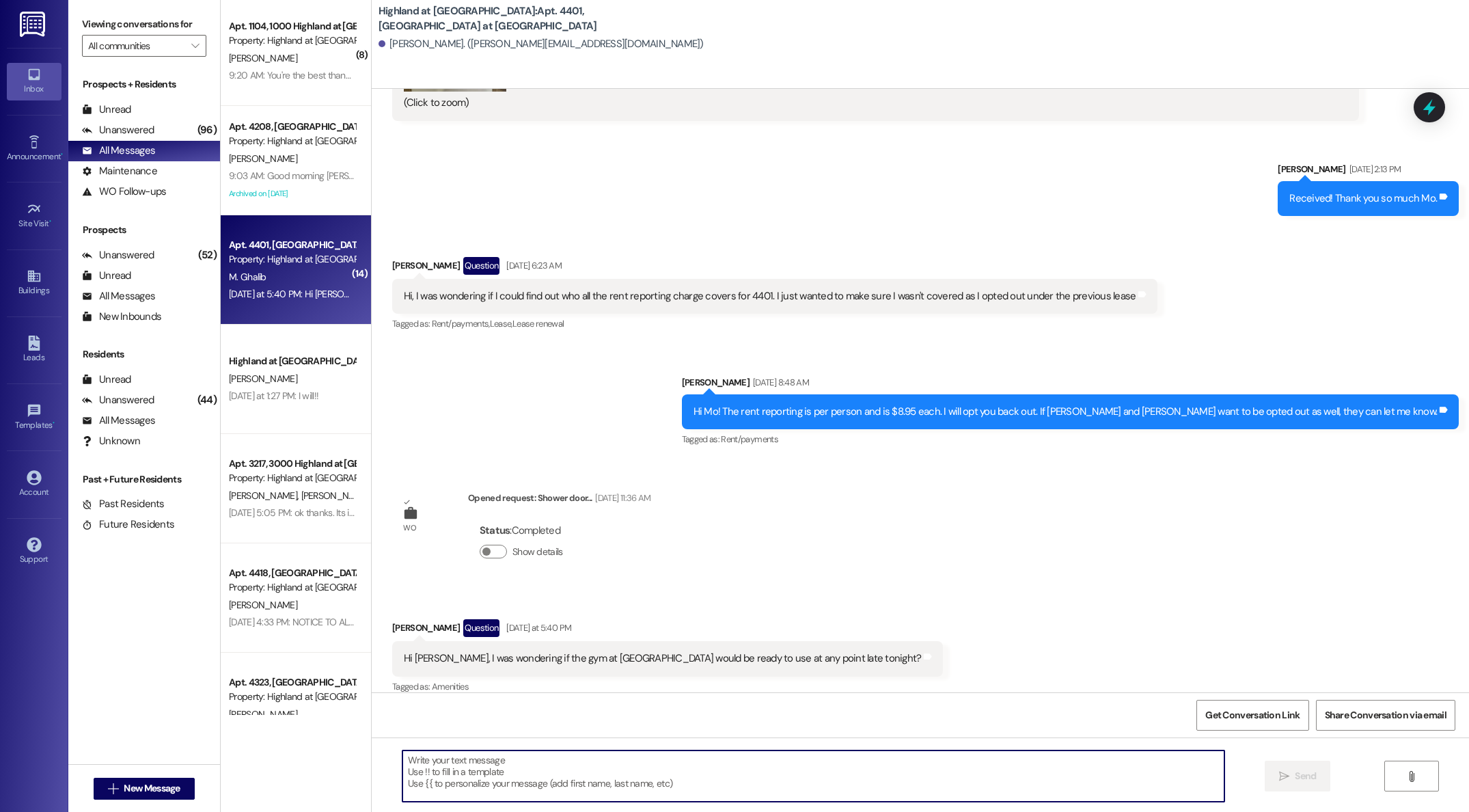
click at [670, 761] on textarea at bounding box center [814, 776] width 822 height 51
type textarea "All amenities in building 2 are open and can be used again. Thank you for your …"
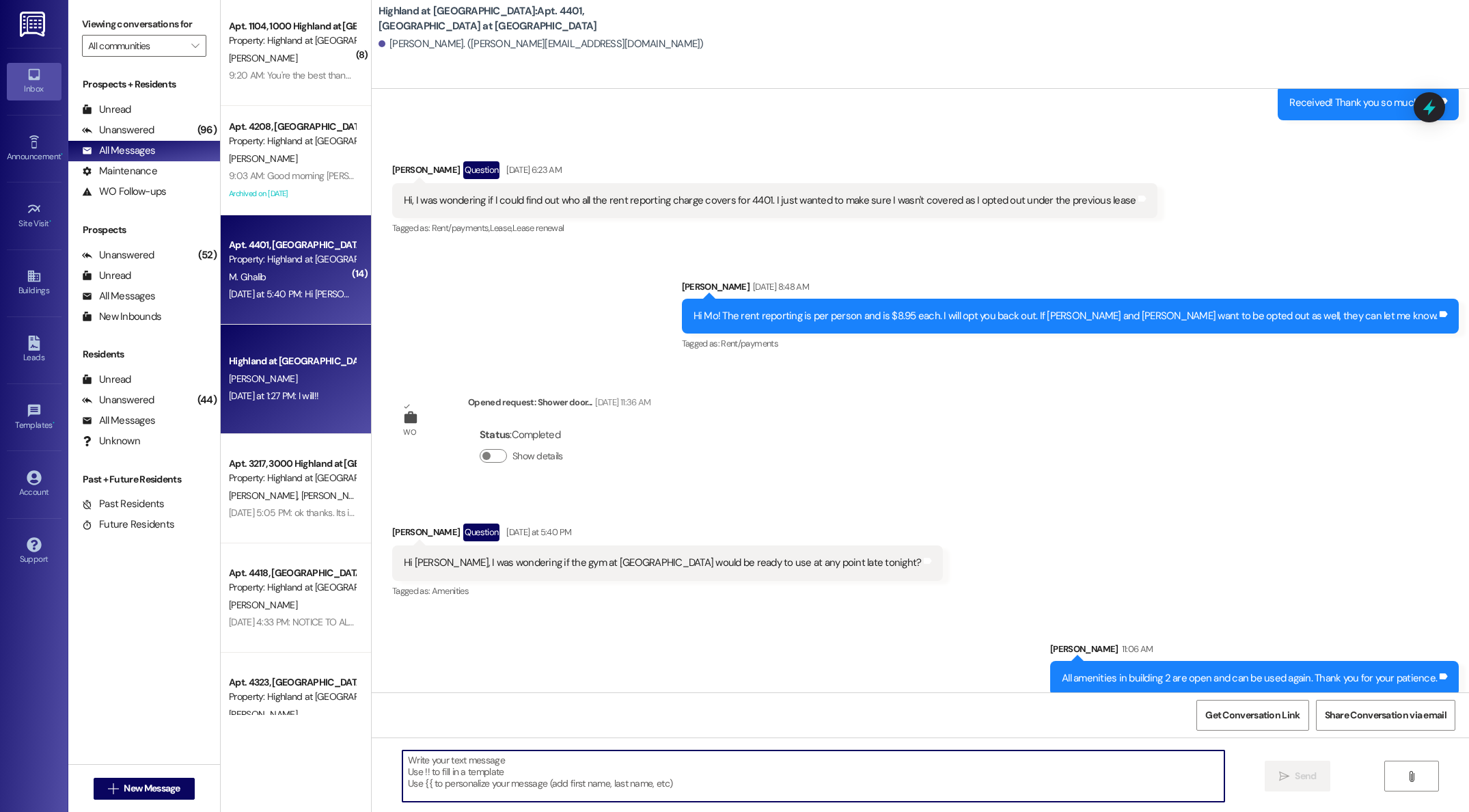
click at [255, 374] on span "[PERSON_NAME]" at bounding box center [263, 378] width 68 height 12
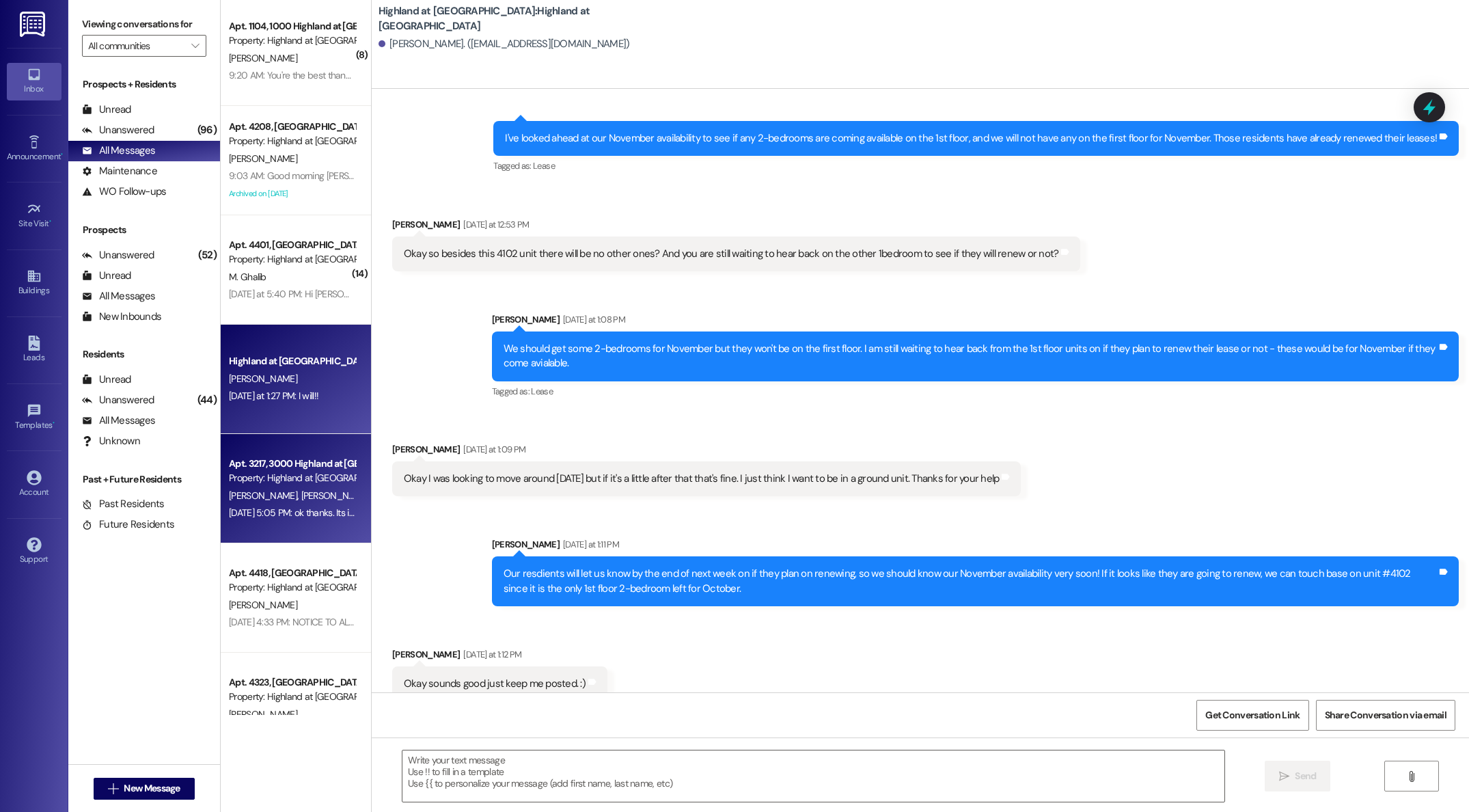
scroll to position [5971, 0]
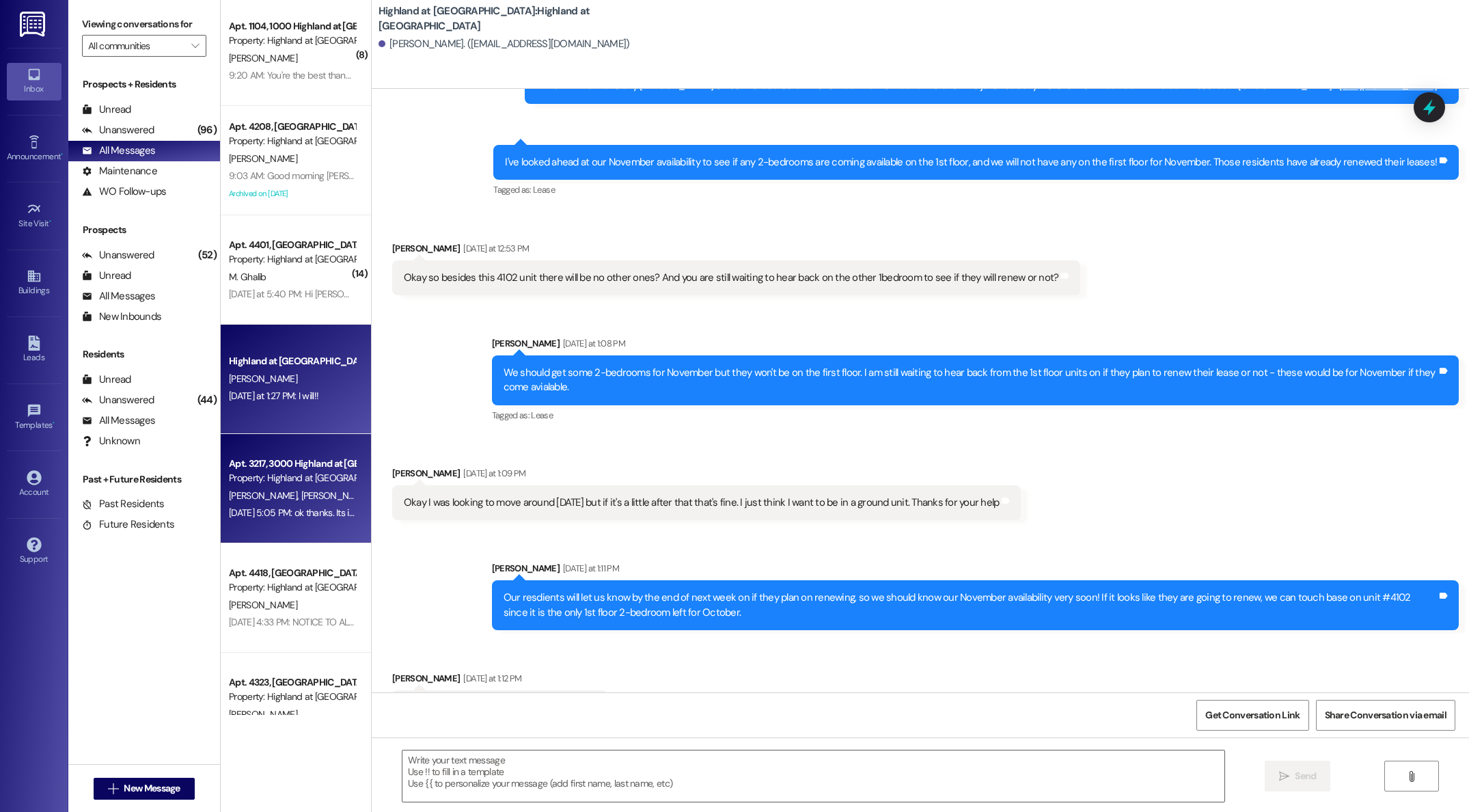
click at [257, 480] on div "Property: Highland at [GEOGRAPHIC_DATA]" at bounding box center [292, 478] width 127 height 14
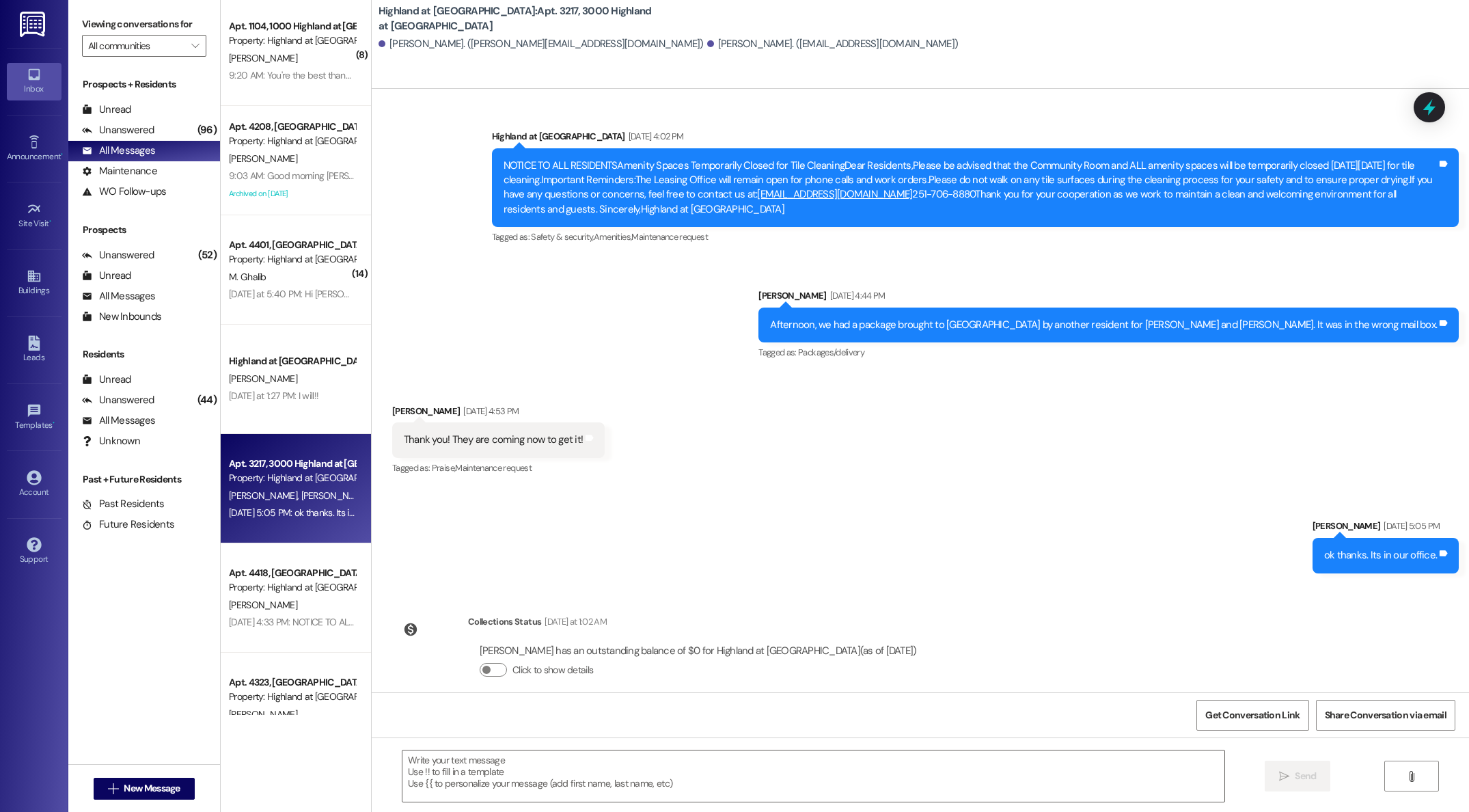
scroll to position [5557, 0]
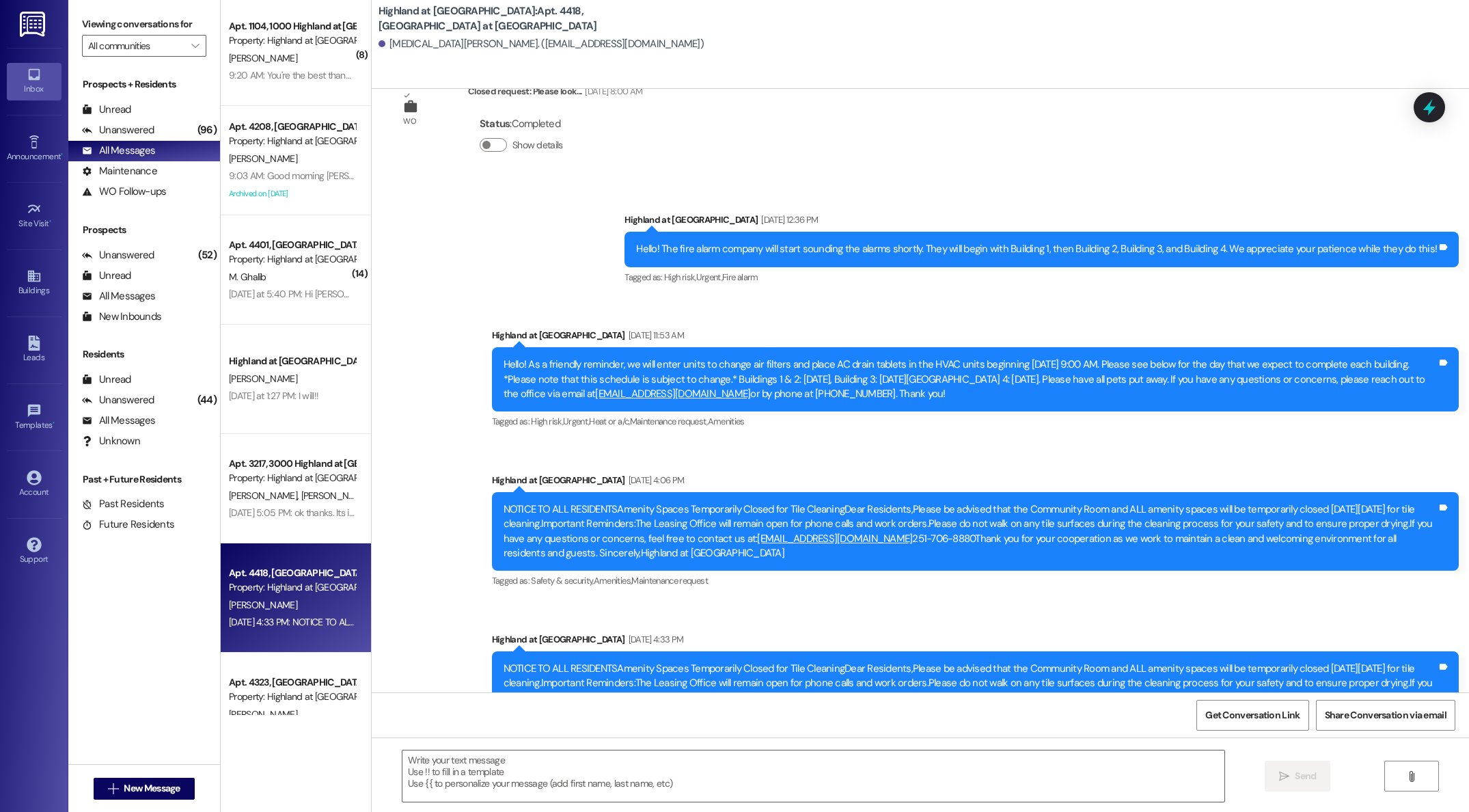
scroll to position [5908, 0]
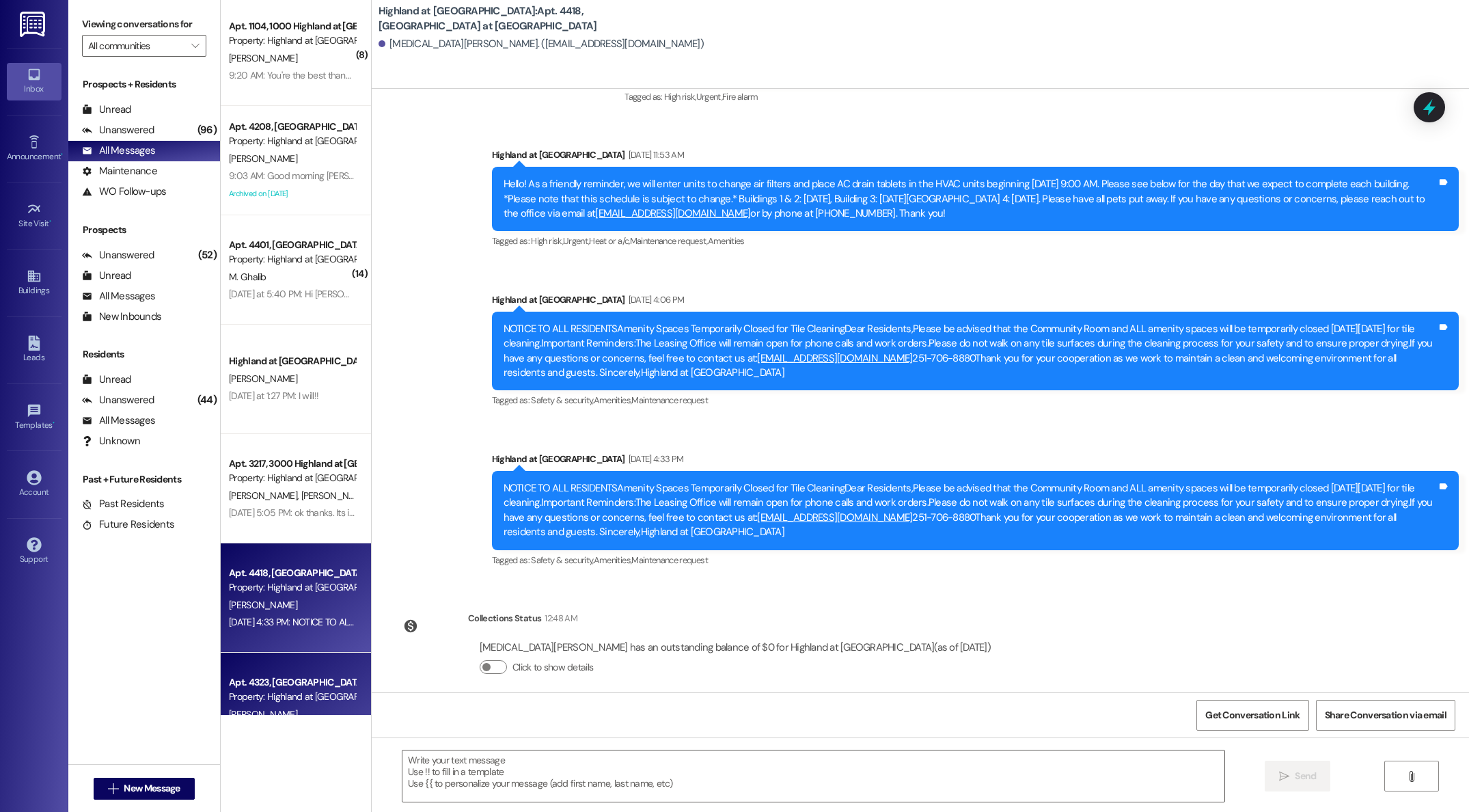
click at [263, 691] on div "Property: Highland at [GEOGRAPHIC_DATA]" at bounding box center [292, 697] width 127 height 14
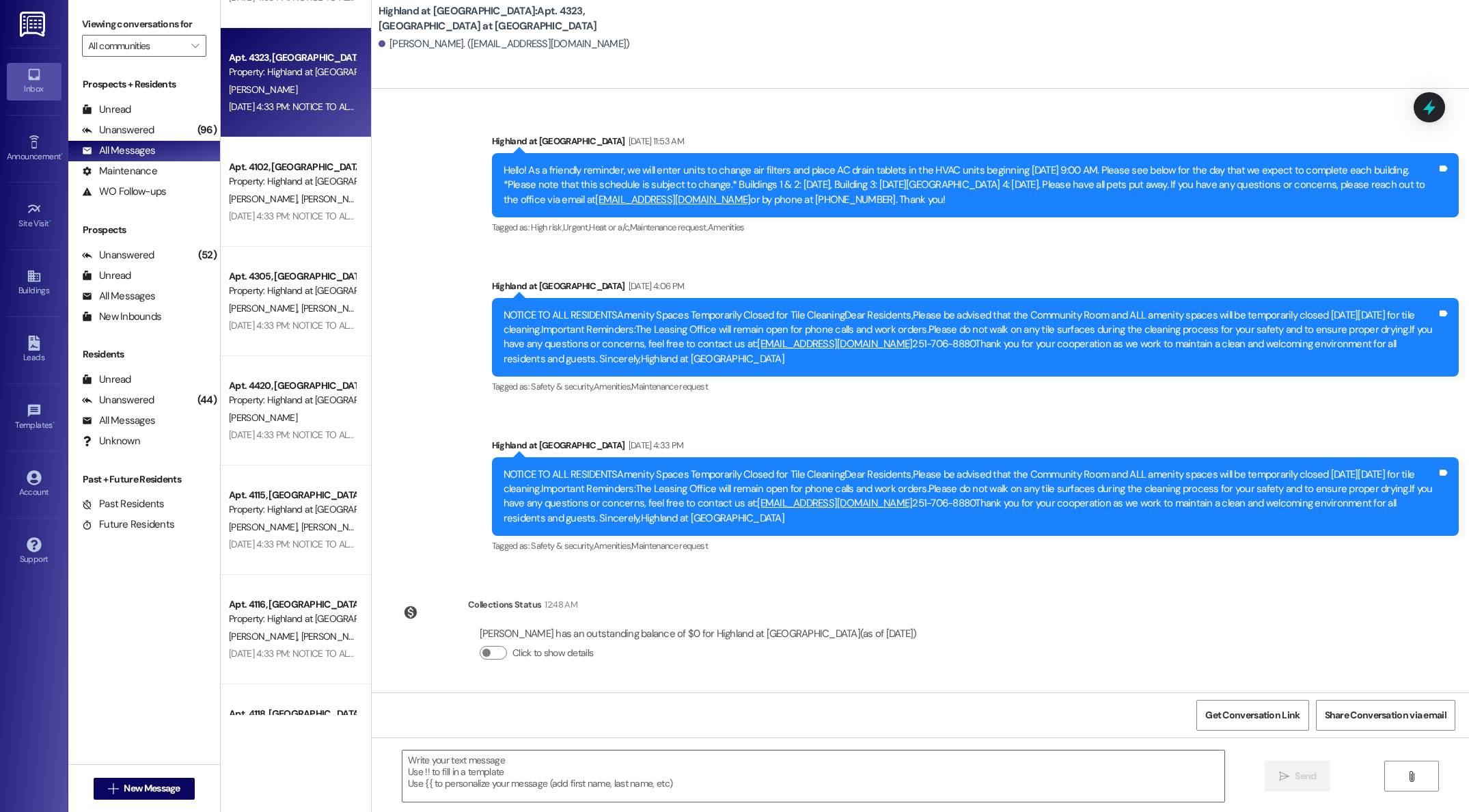
scroll to position [657, 0]
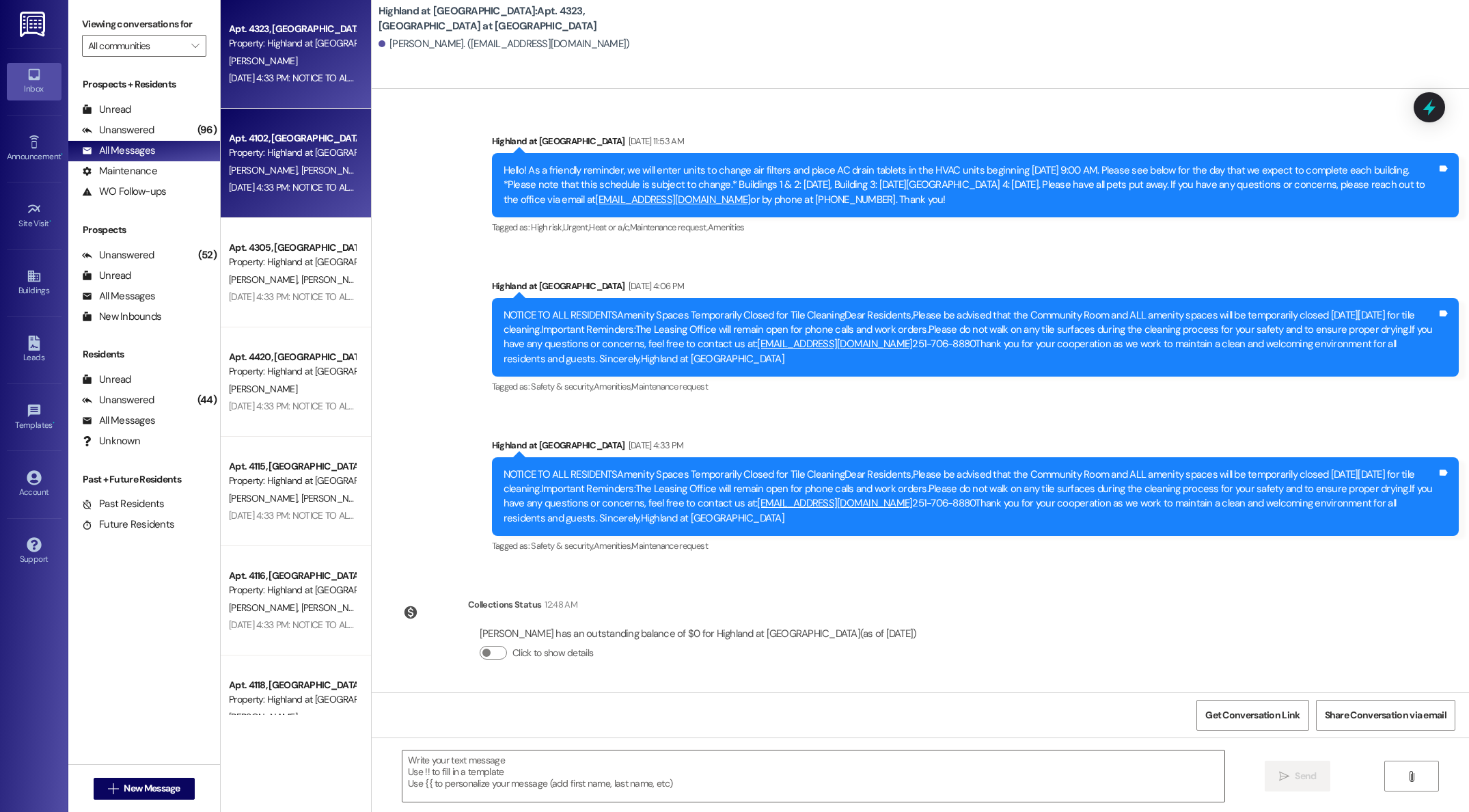
click at [249, 167] on div "Apt. 3217, 3000 Highland at [GEOGRAPHIC_DATA] Property: [GEOGRAPHIC_DATA] at [G…" at bounding box center [296, 357] width 151 height 714
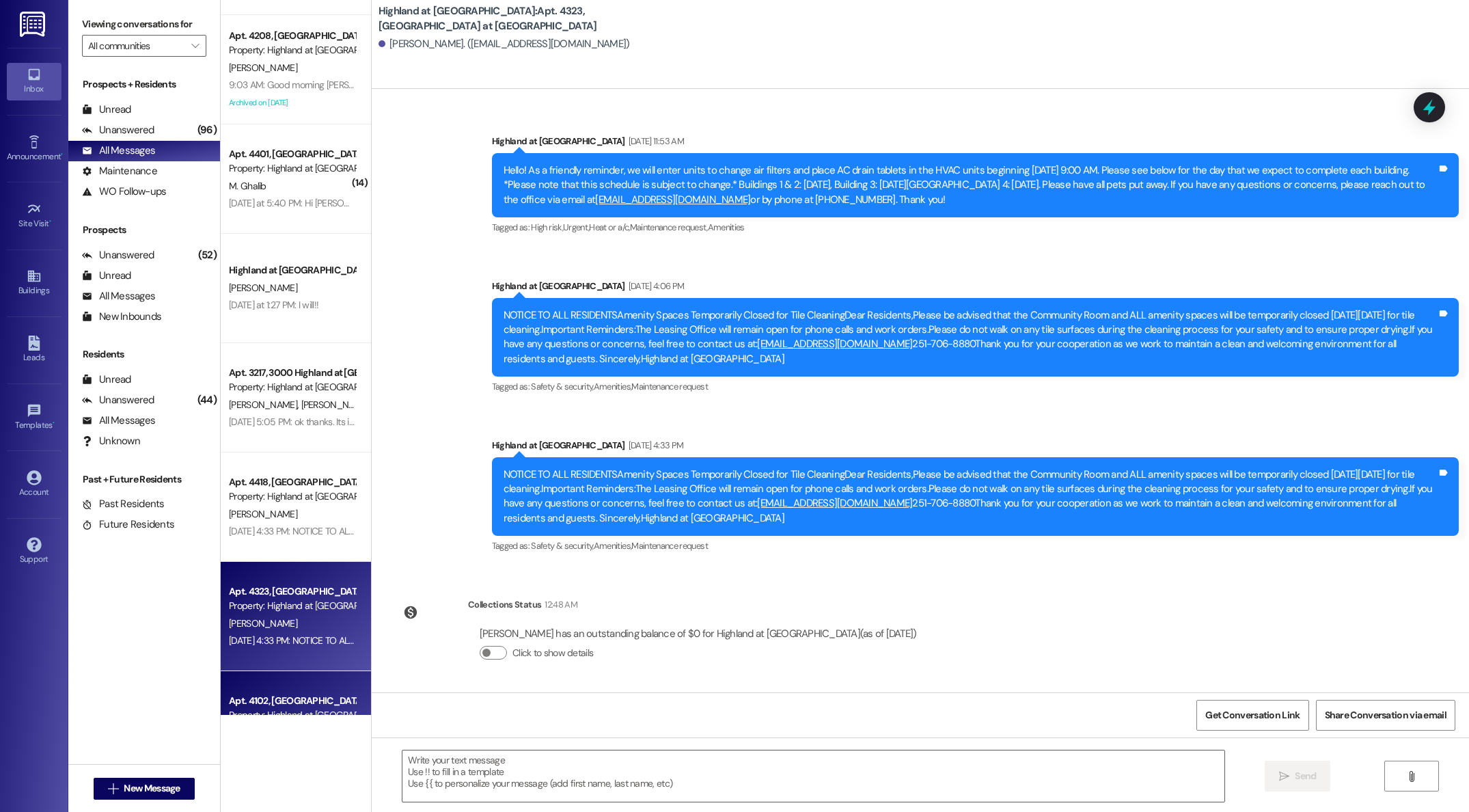
scroll to position [0, 0]
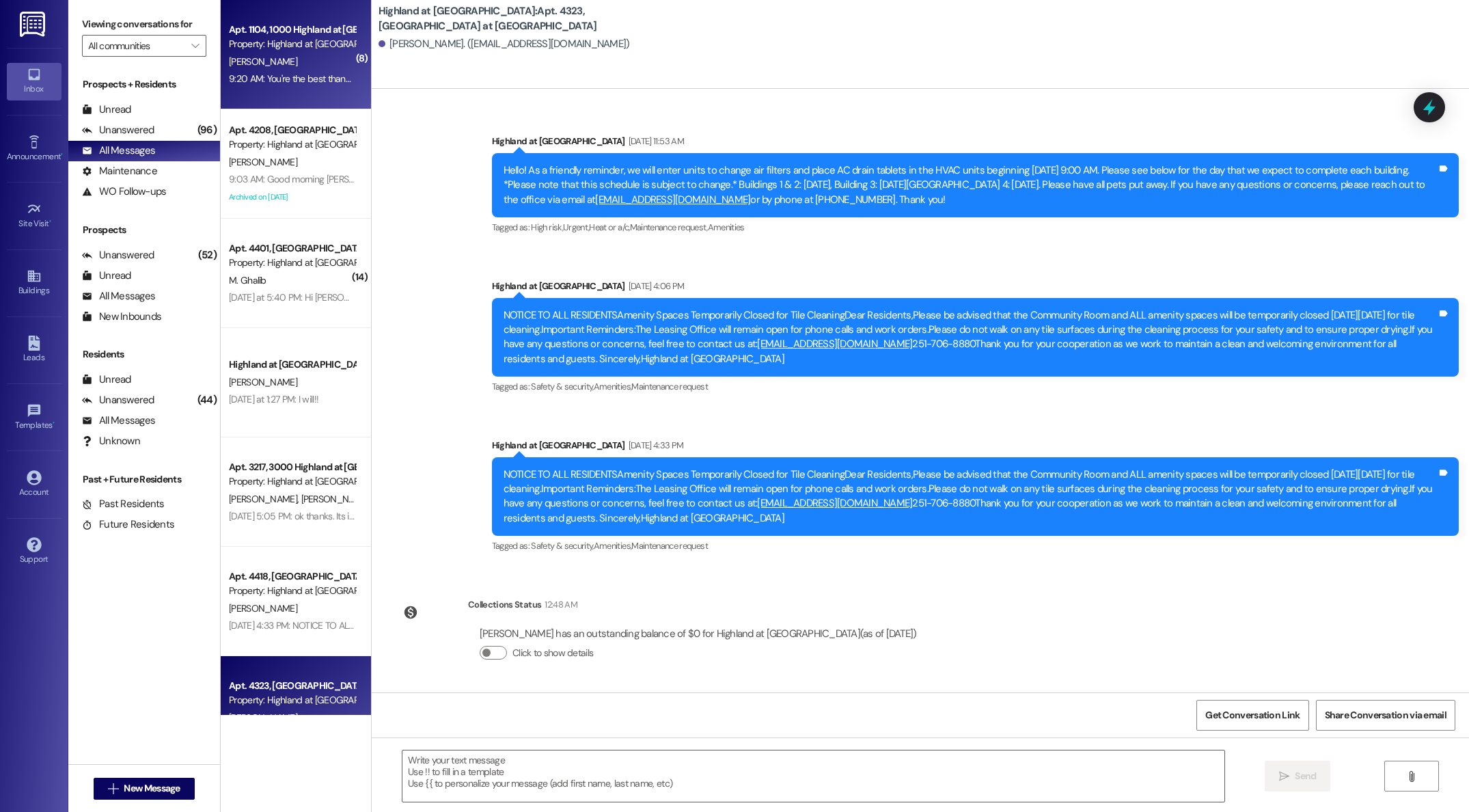
click at [283, 62] on div "[PERSON_NAME]" at bounding box center [292, 62] width 129 height 17
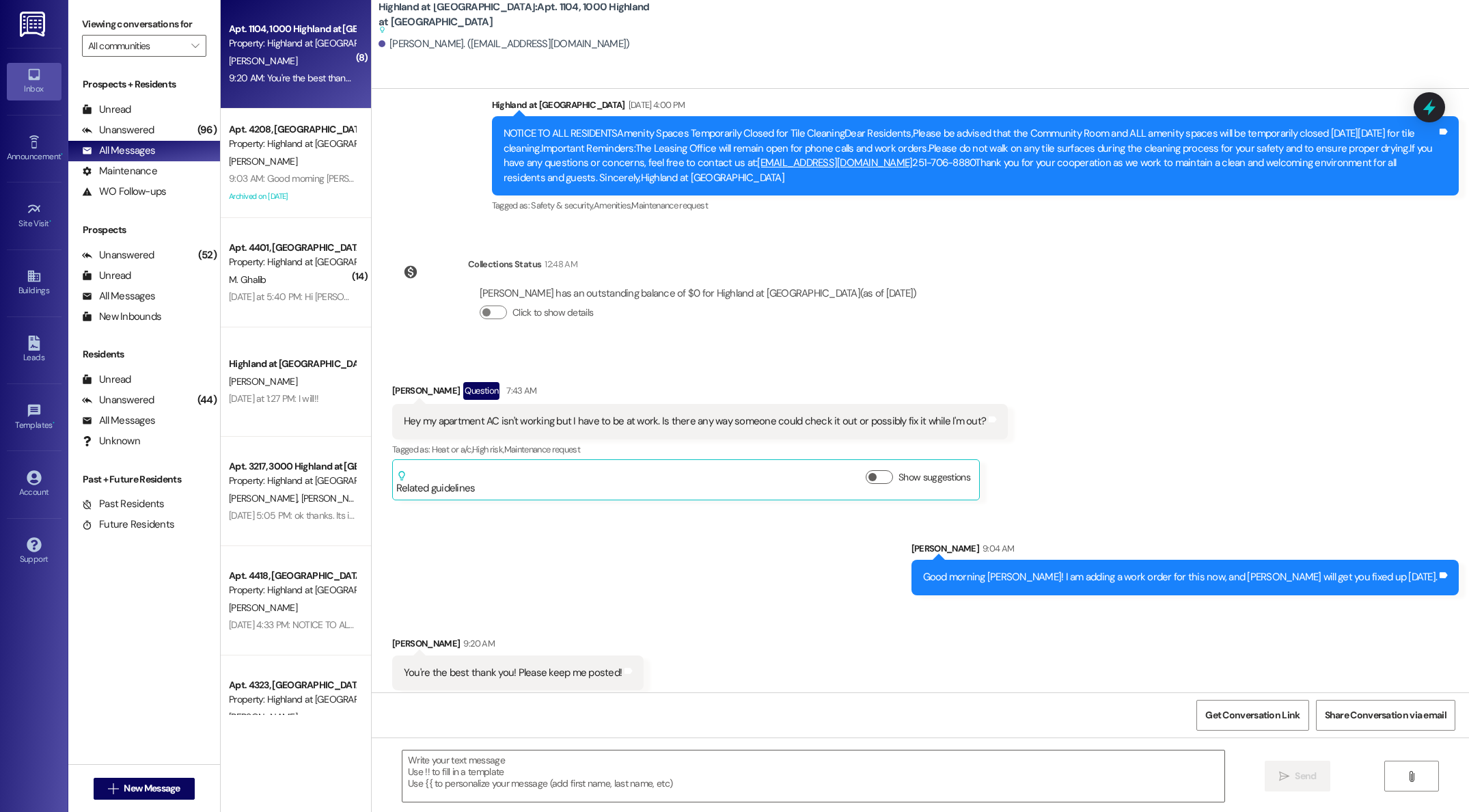
scroll to position [4135, 0]
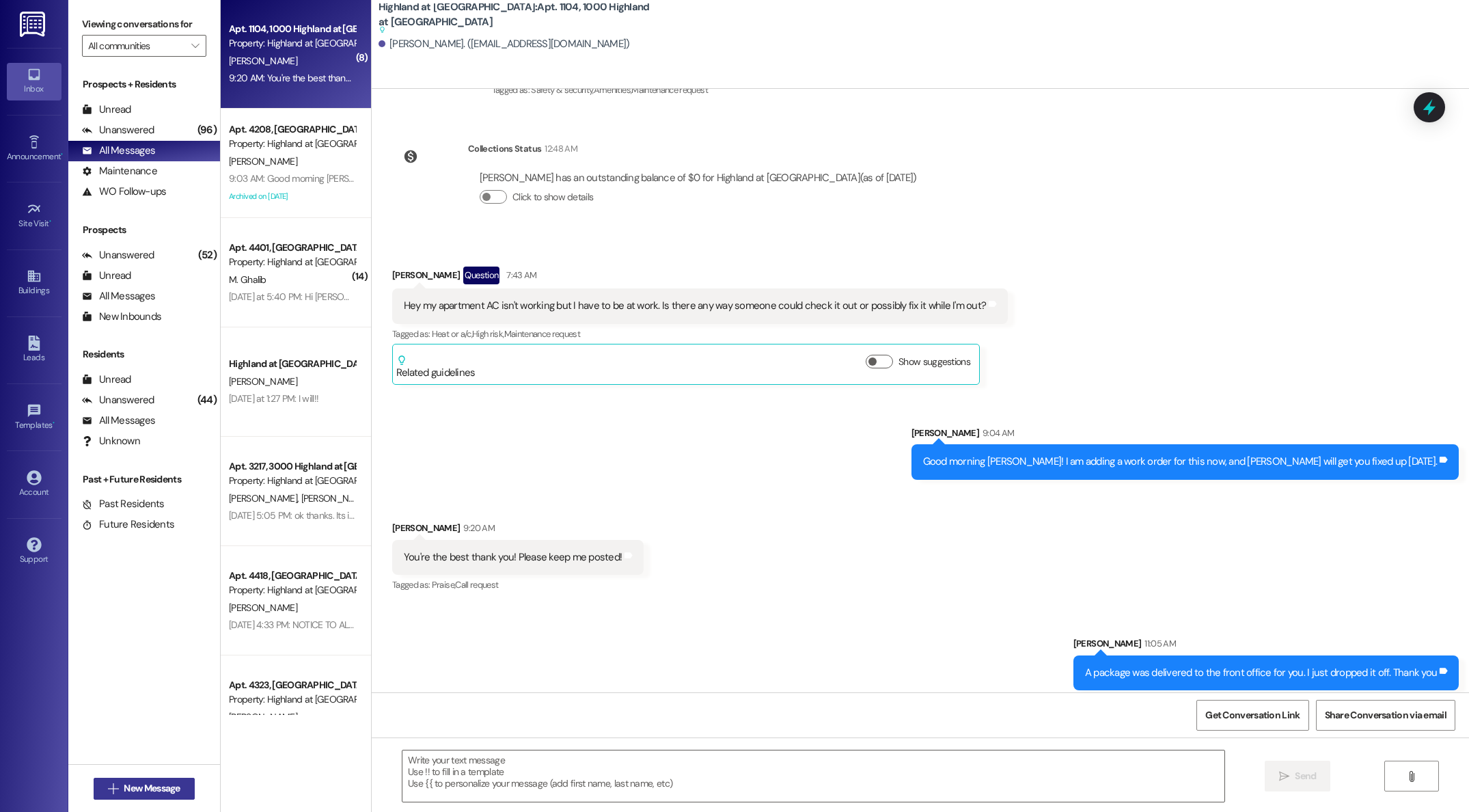
click at [159, 788] on span "New Message" at bounding box center [151, 788] width 56 height 14
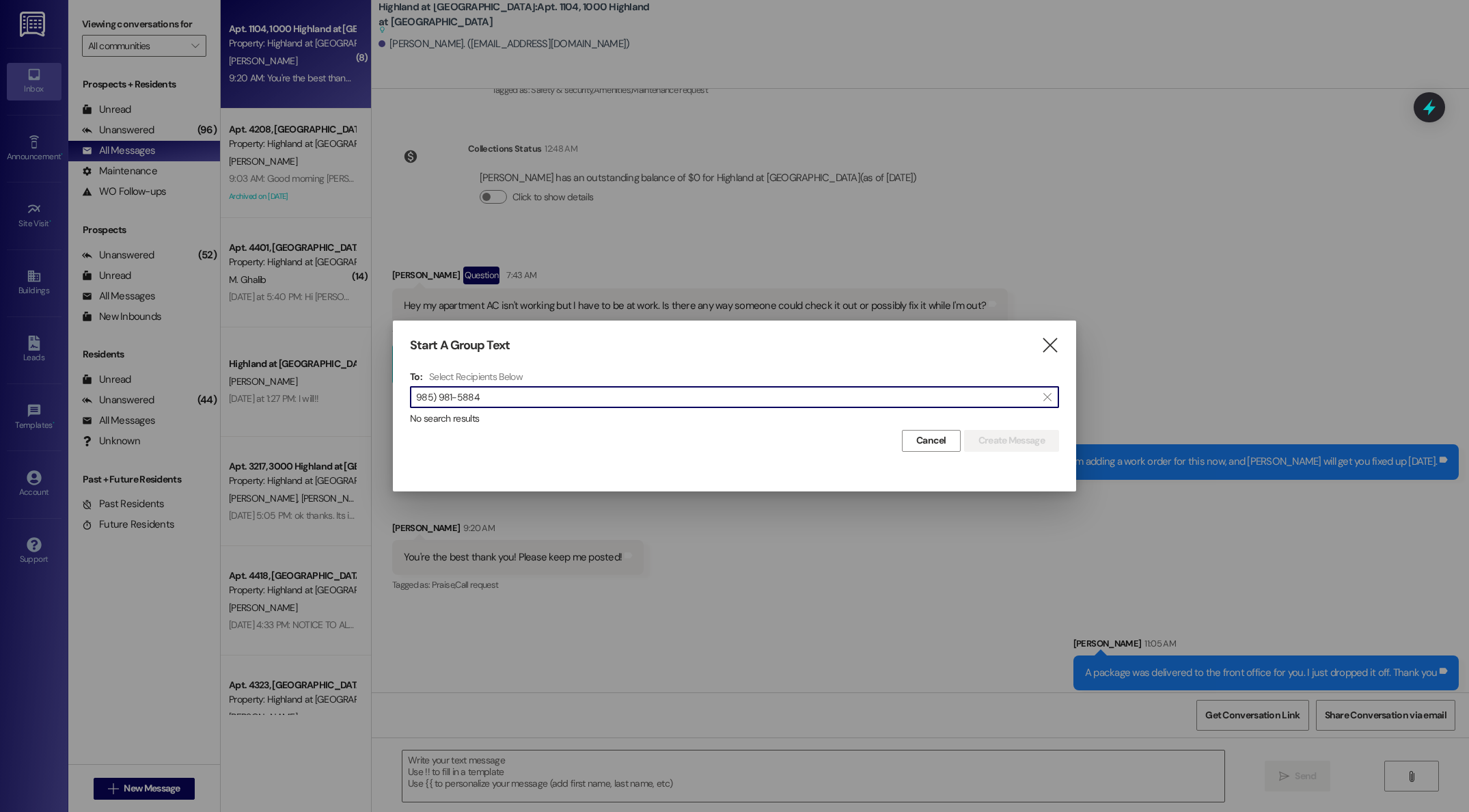
click at [437, 397] on input "985) 981-5884" at bounding box center [726, 397] width 621 height 19
click at [453, 398] on input "[PHONE_NUMBER]" at bounding box center [726, 397] width 621 height 19
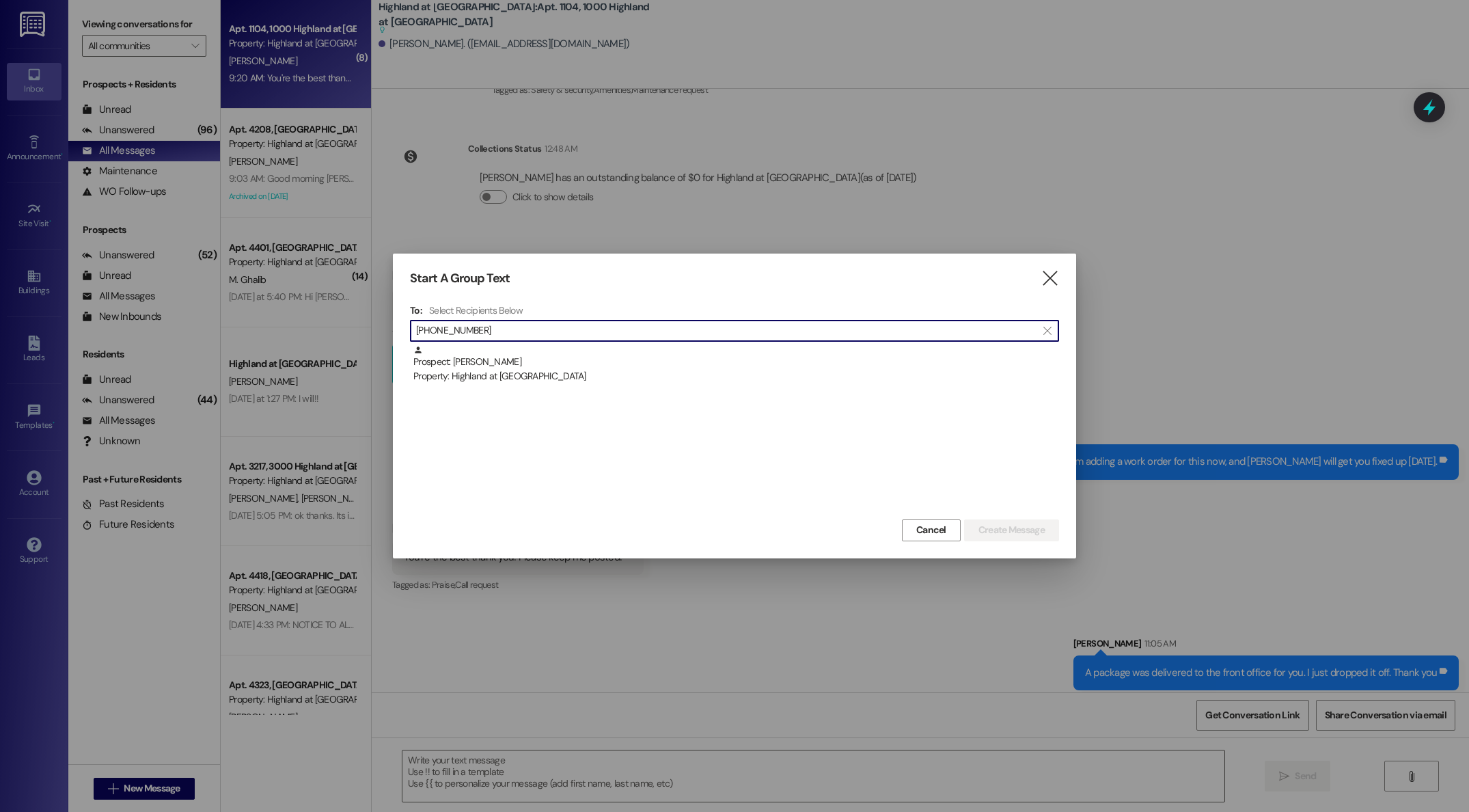
click at [435, 331] on input "[PHONE_NUMBER]" at bounding box center [726, 331] width 621 height 19
type input "9859815884"
click at [513, 366] on div "Prospect: [PERSON_NAME] Property: Highland at [GEOGRAPHIC_DATA]" at bounding box center [736, 364] width 646 height 39
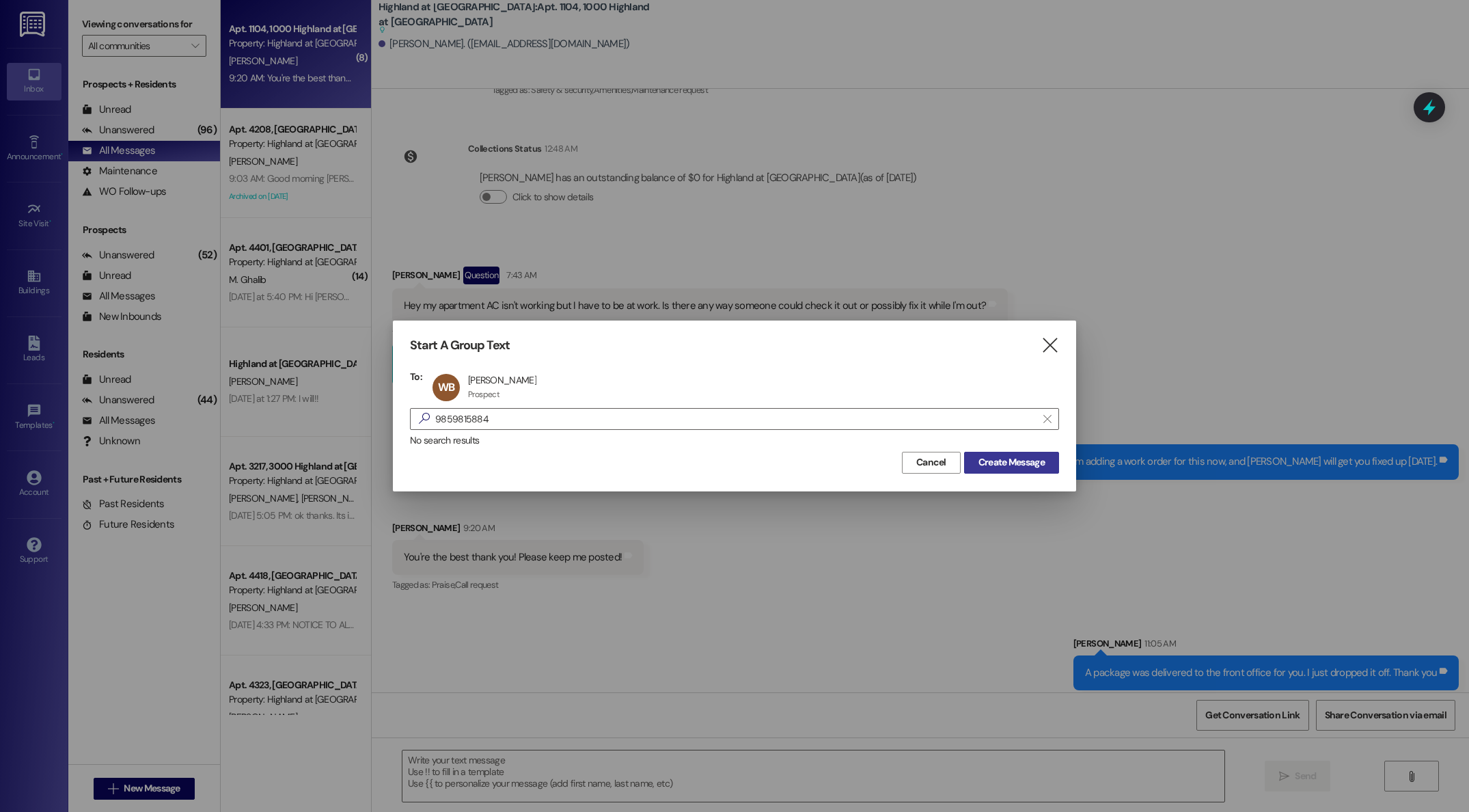
click at [1000, 469] on button "Create Message" at bounding box center [1012, 462] width 95 height 22
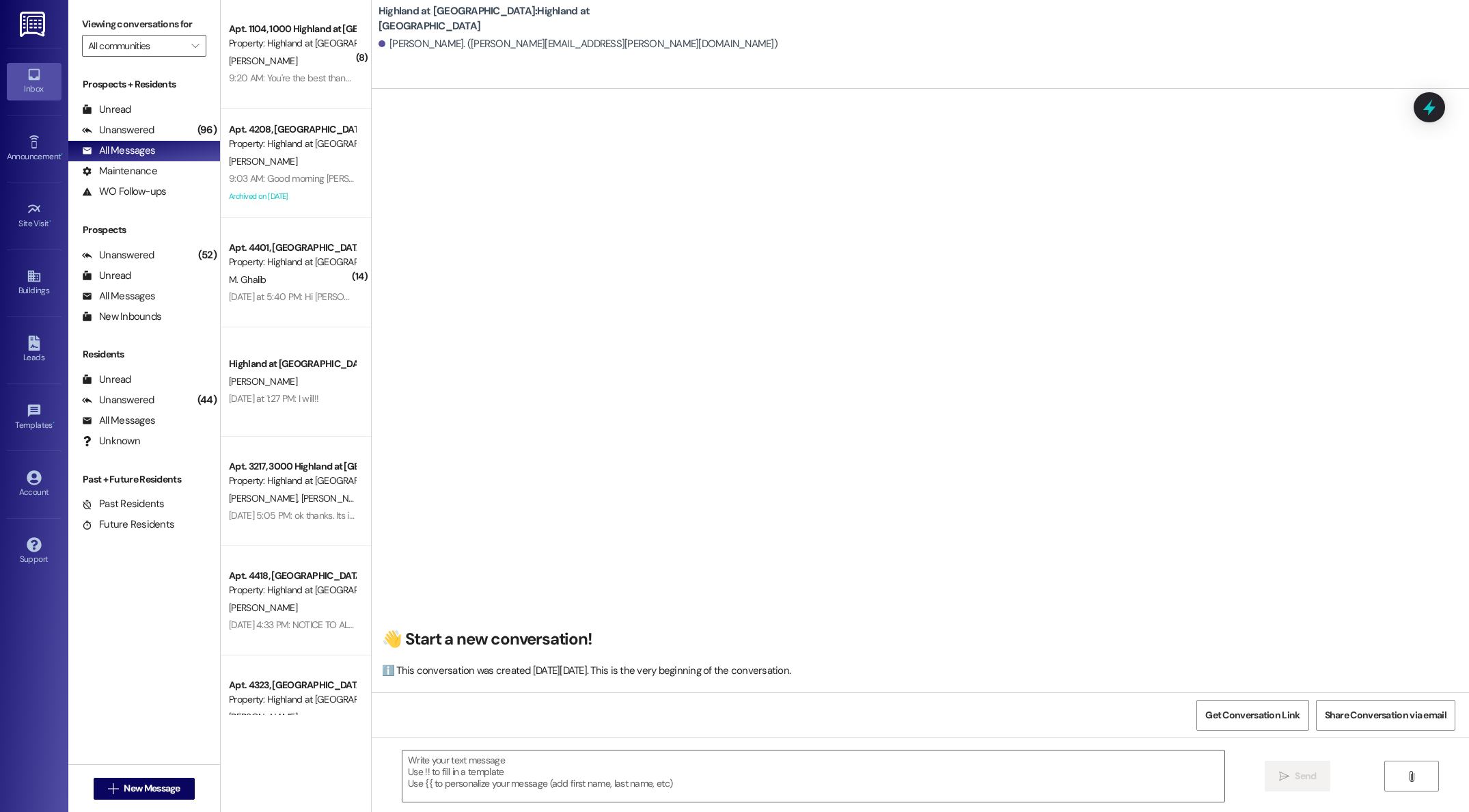
scroll to position [1, 0]
click at [591, 765] on textarea at bounding box center [814, 776] width 822 height 51
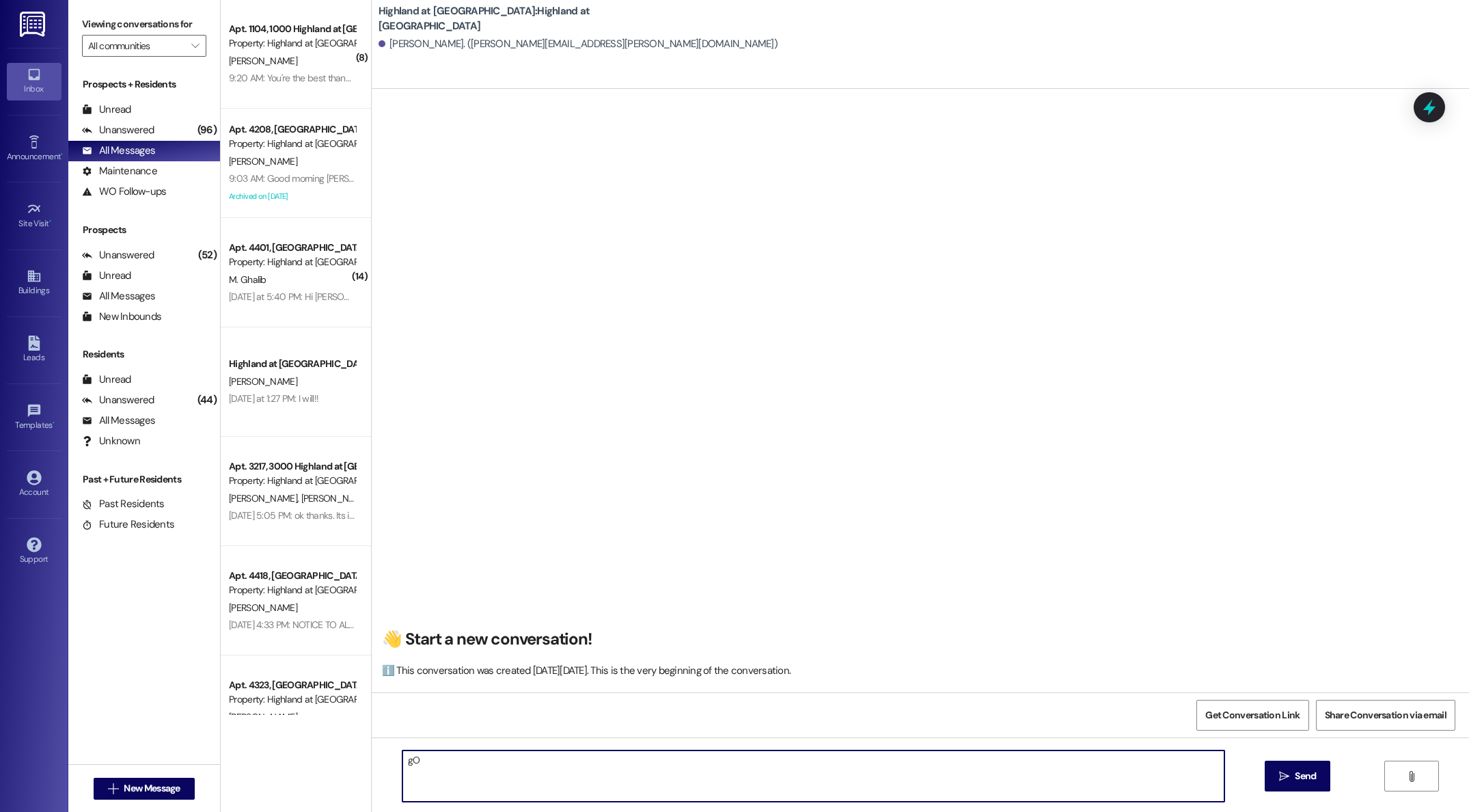
type textarea "g"
type textarea "Good afternoon [PERSON_NAME], you've been approved. I sent over an email with d…"
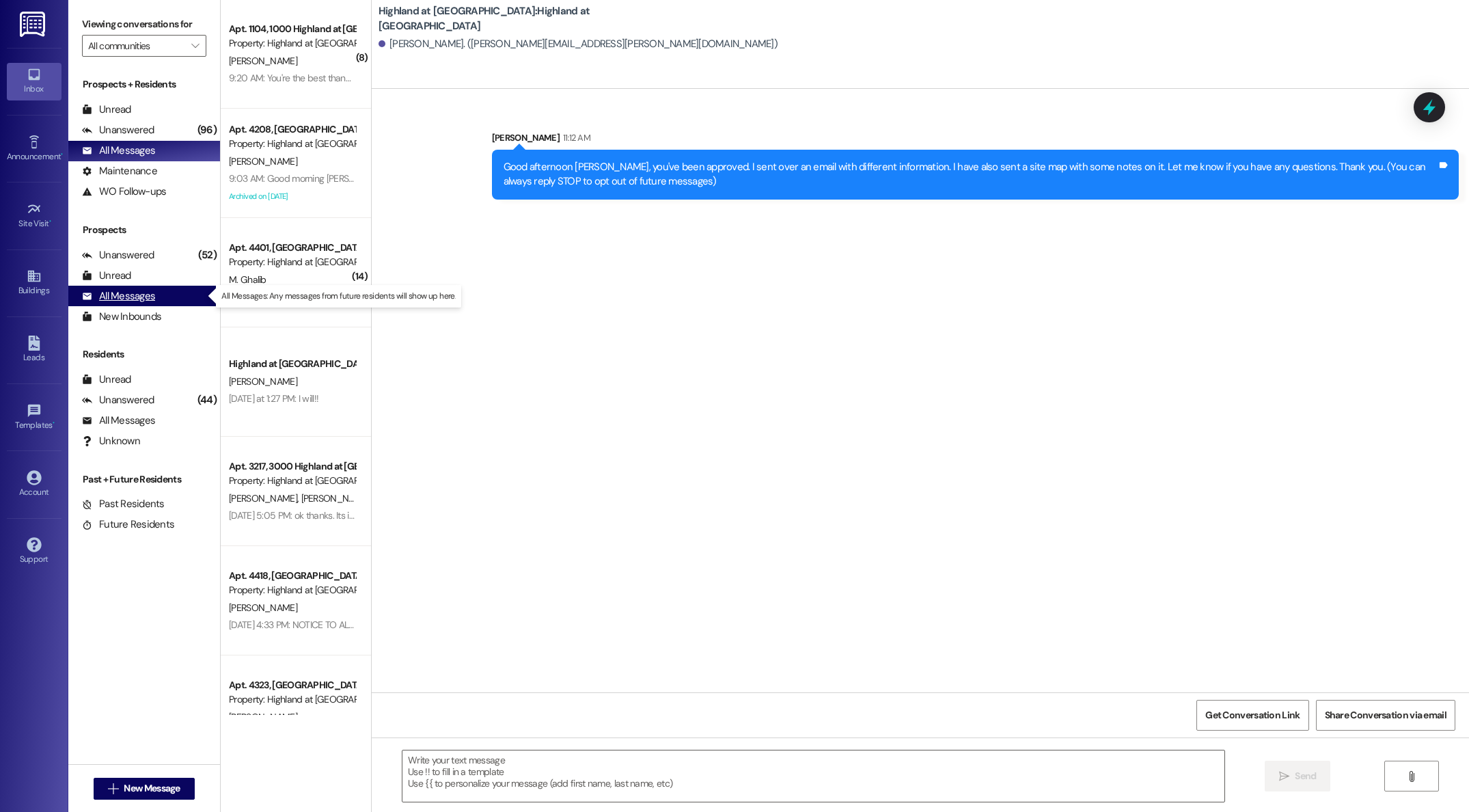
click at [134, 295] on div "All Messages" at bounding box center [118, 296] width 73 height 14
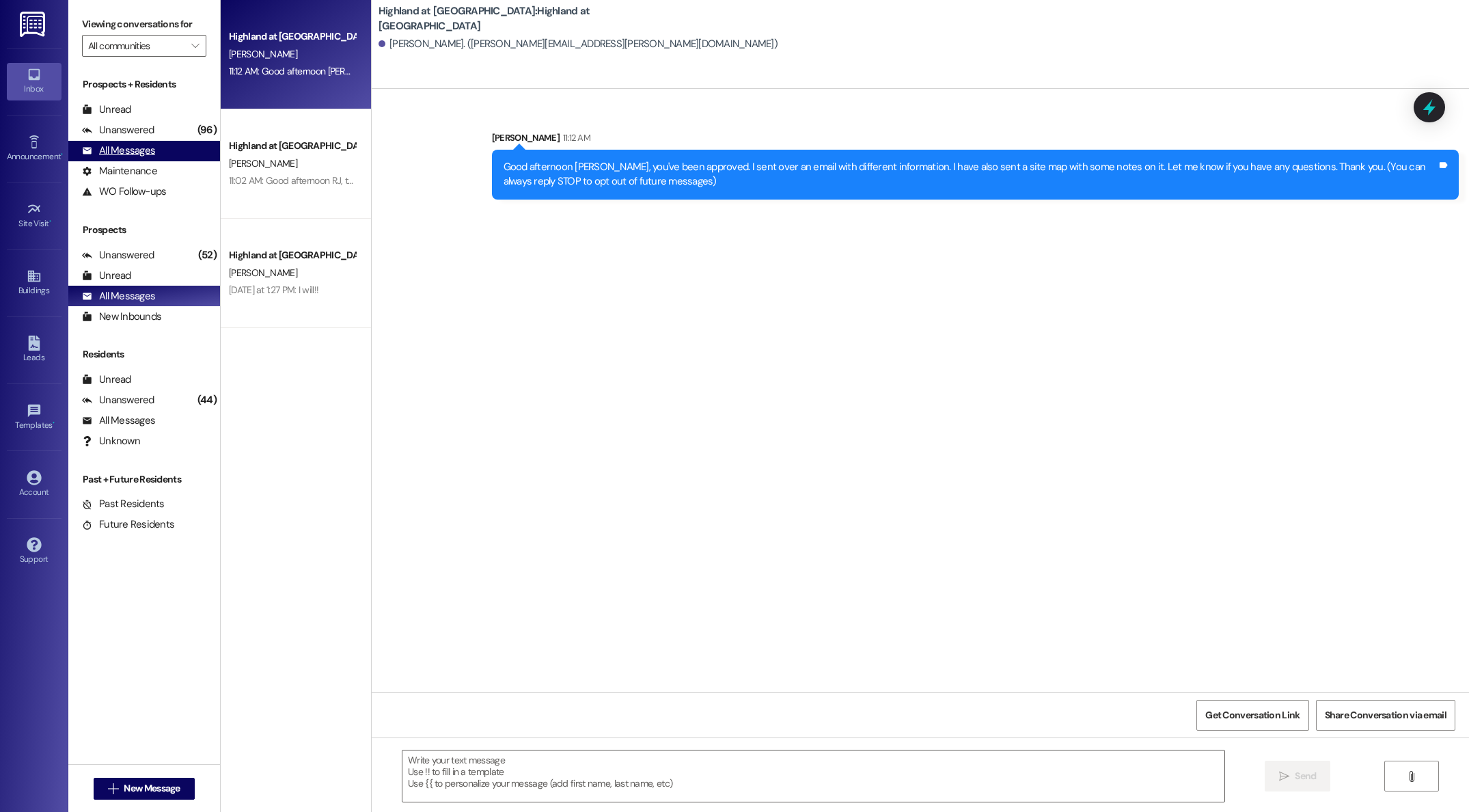
click at [124, 151] on div "All Messages" at bounding box center [118, 151] width 73 height 14
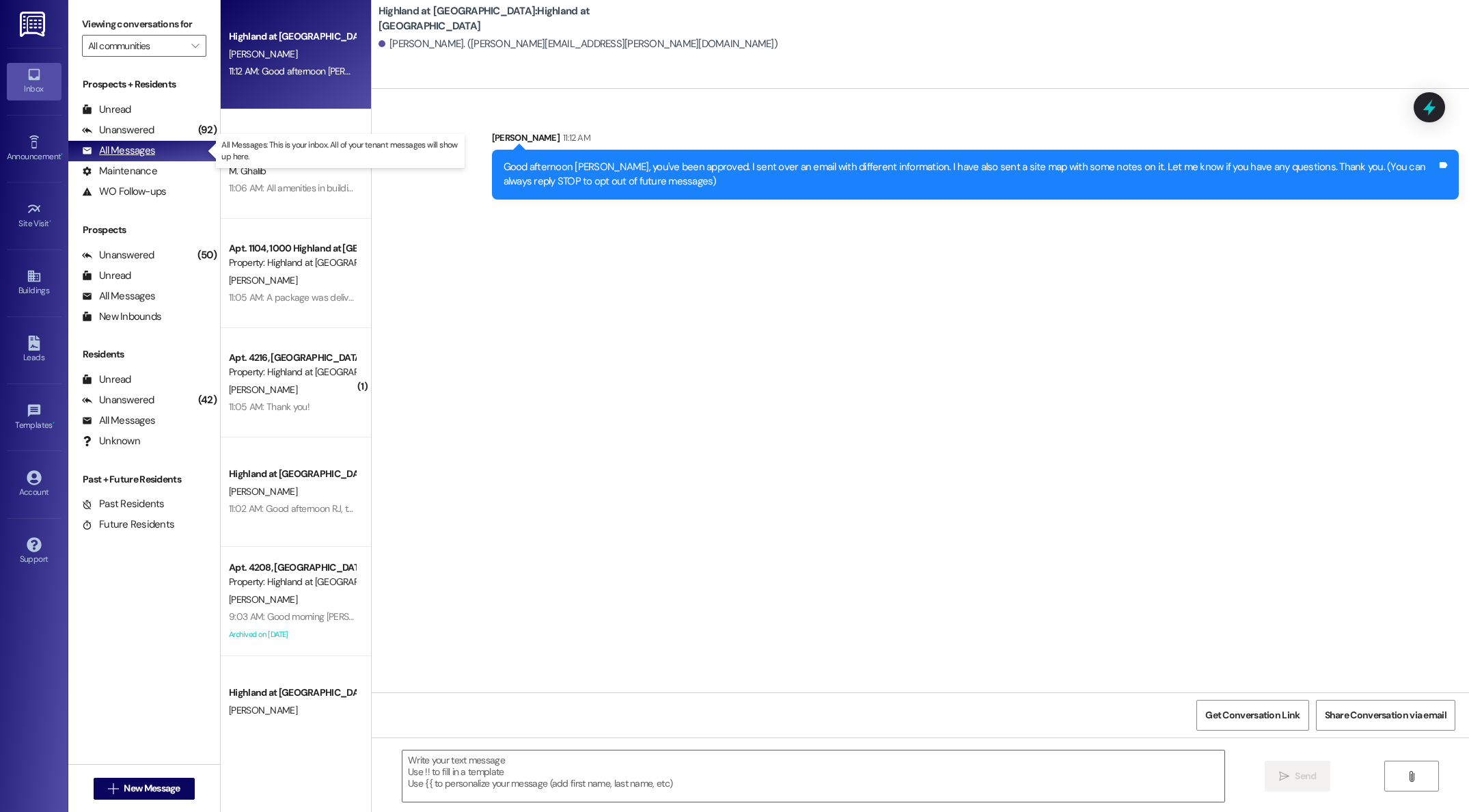
click at [119, 157] on div "All Messages" at bounding box center [118, 151] width 73 height 14
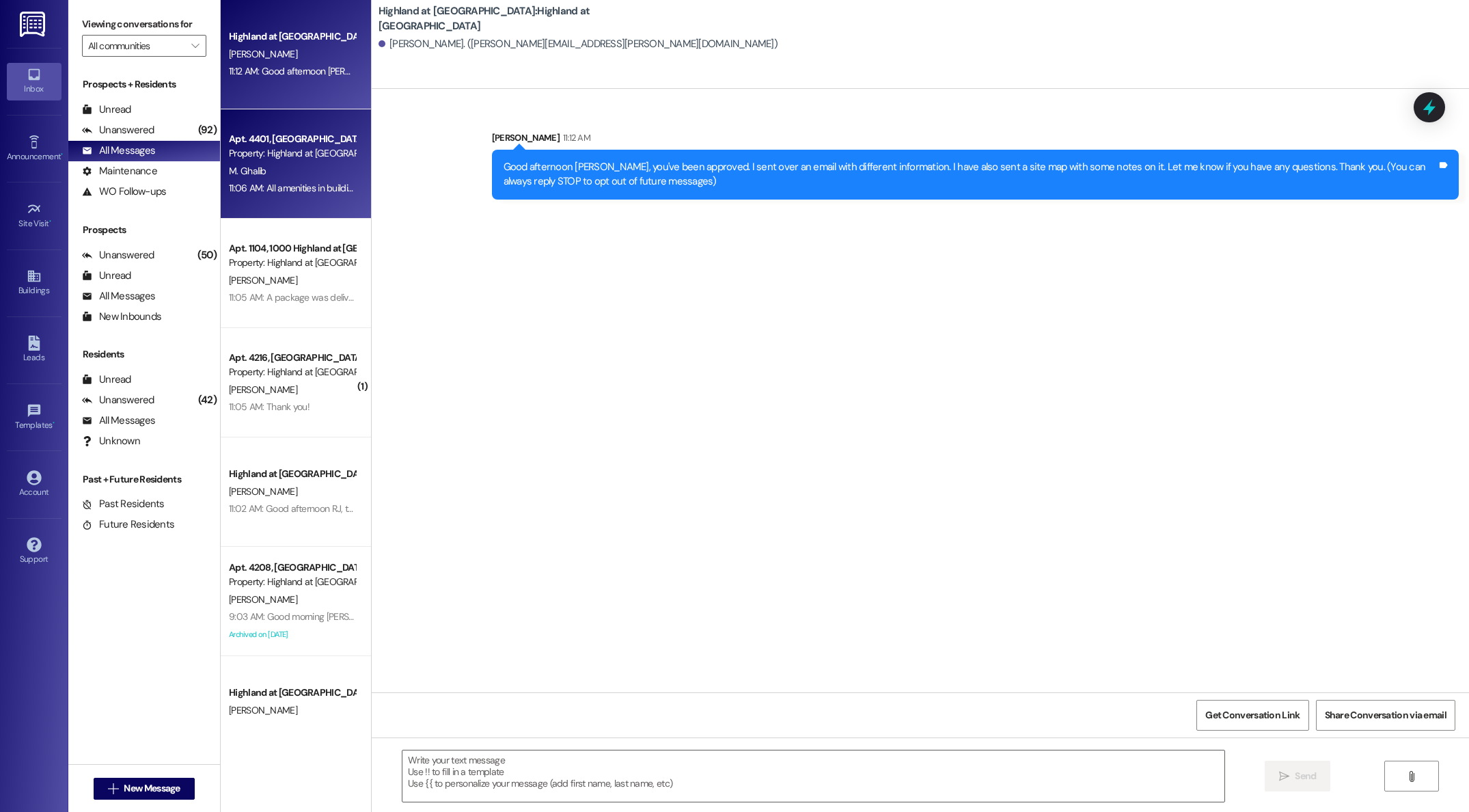
click at [239, 171] on span "M. Ghalib" at bounding box center [248, 171] width 38 height 12
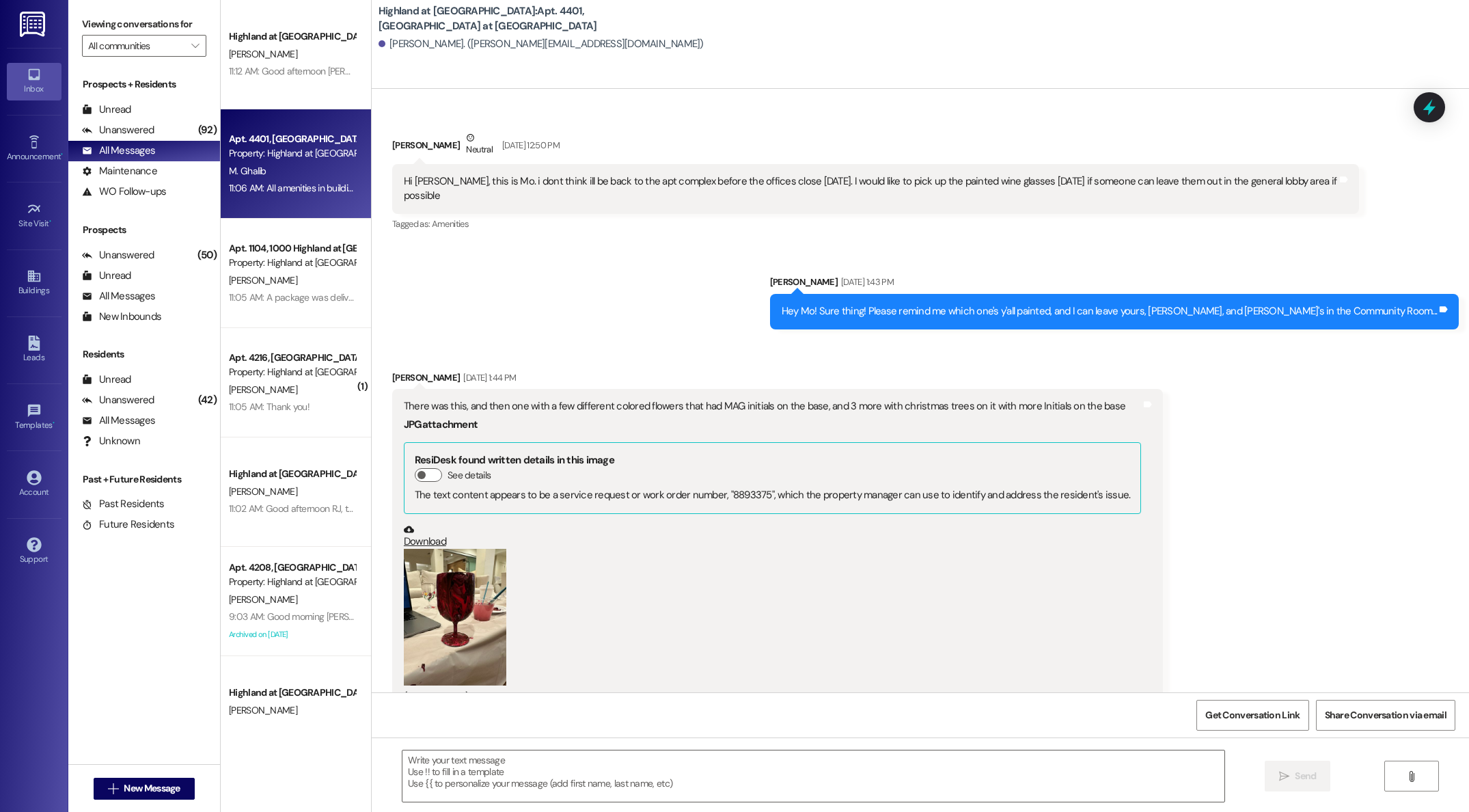
scroll to position [3144, 0]
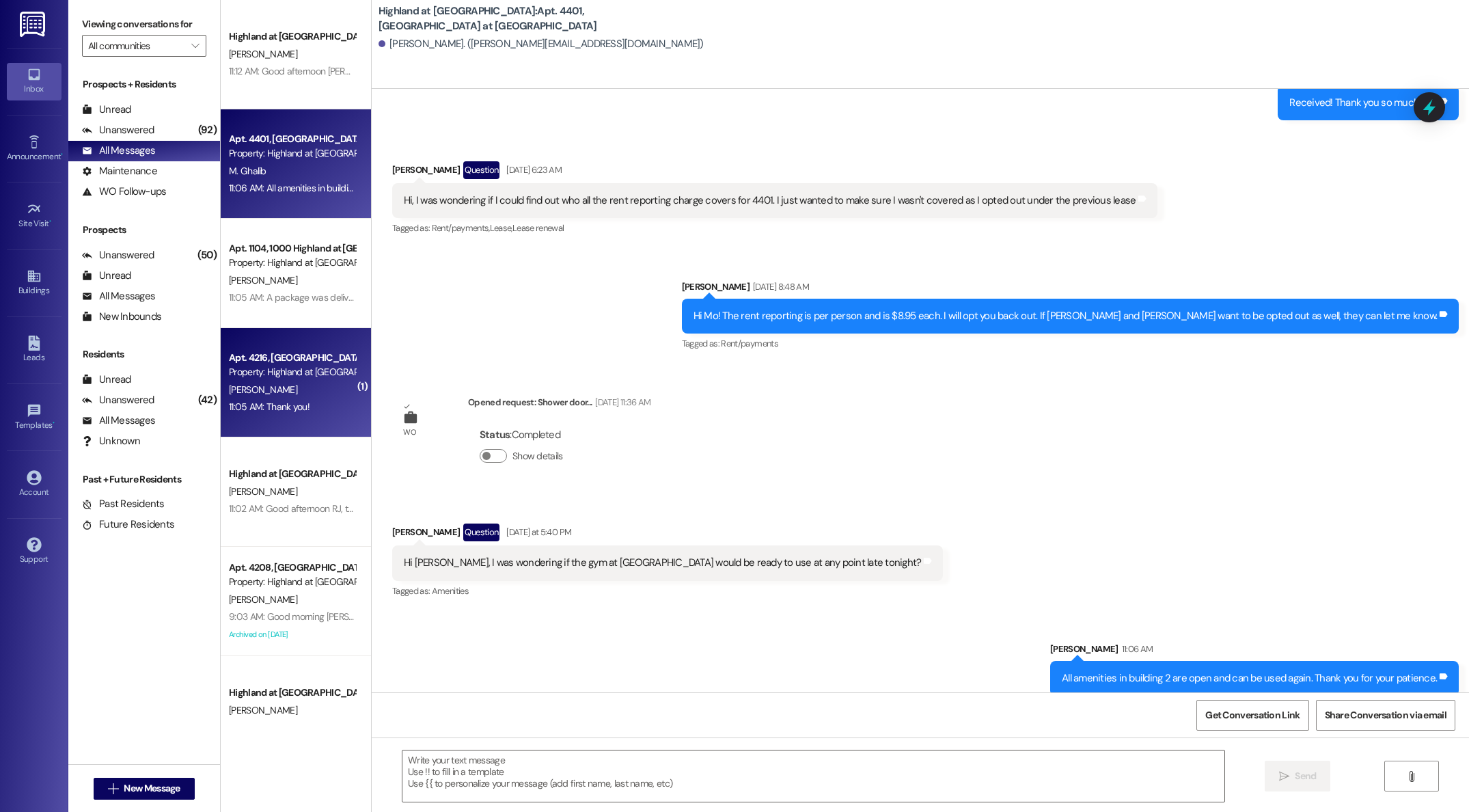
click at [263, 347] on div "Apt. 4216, [GEOGRAPHIC_DATA] at [GEOGRAPHIC_DATA] Property: [GEOGRAPHIC_DATA] a…" at bounding box center [296, 383] width 151 height 110
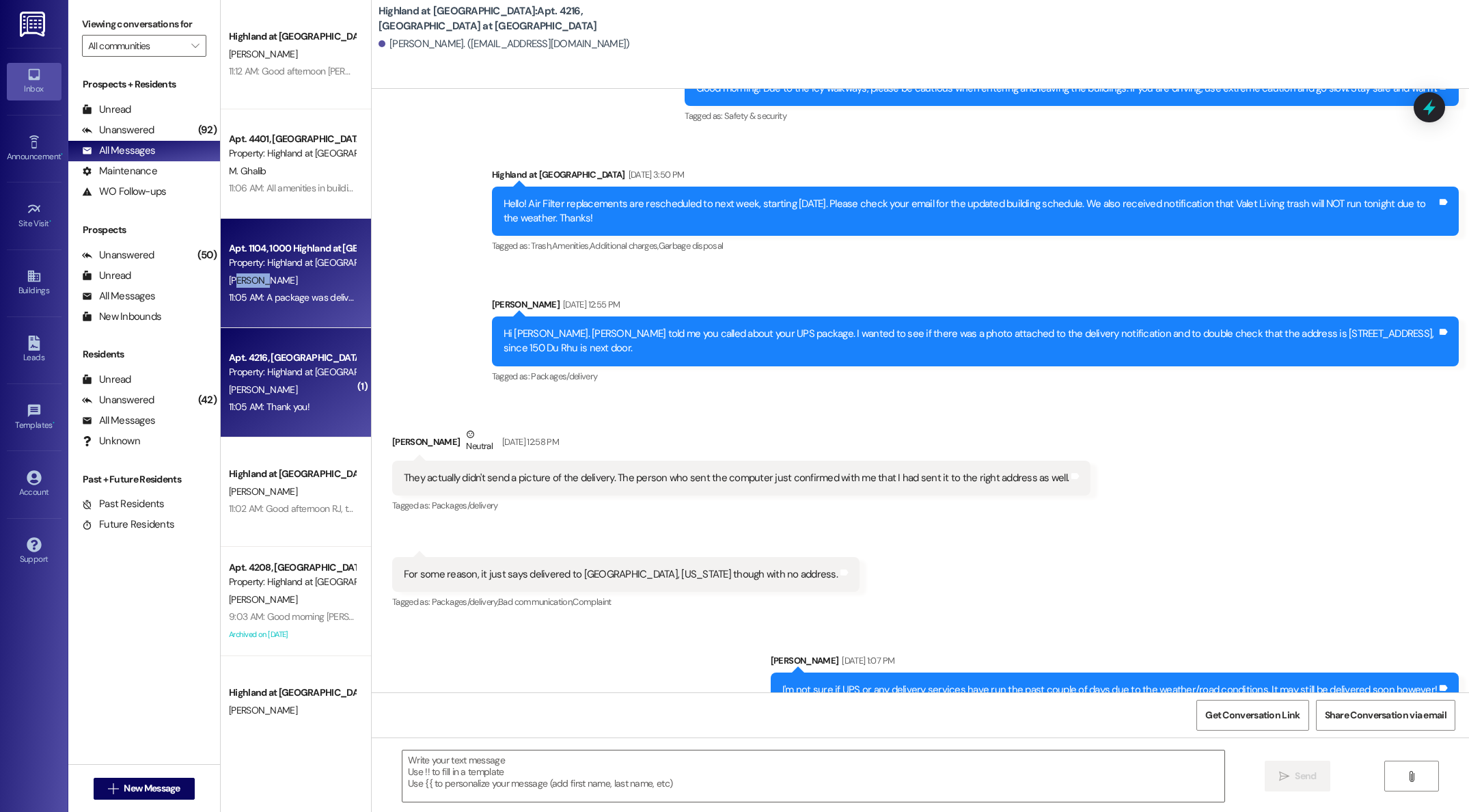
drag, startPoint x: 239, startPoint y: 275, endPoint x: 223, endPoint y: 275, distance: 16.0
click at [227, 275] on div "[PERSON_NAME]" at bounding box center [292, 280] width 129 height 17
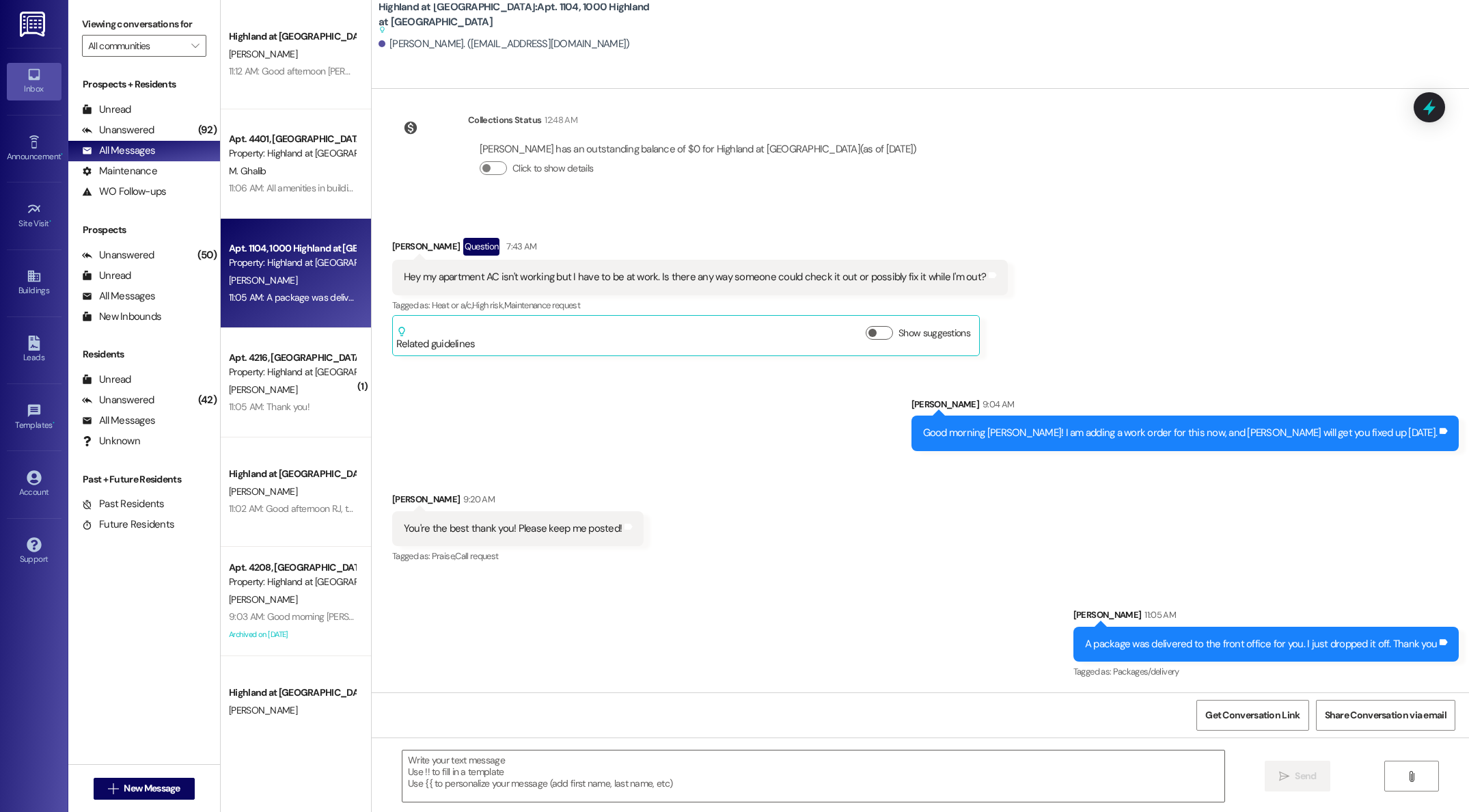
scroll to position [4135, 0]
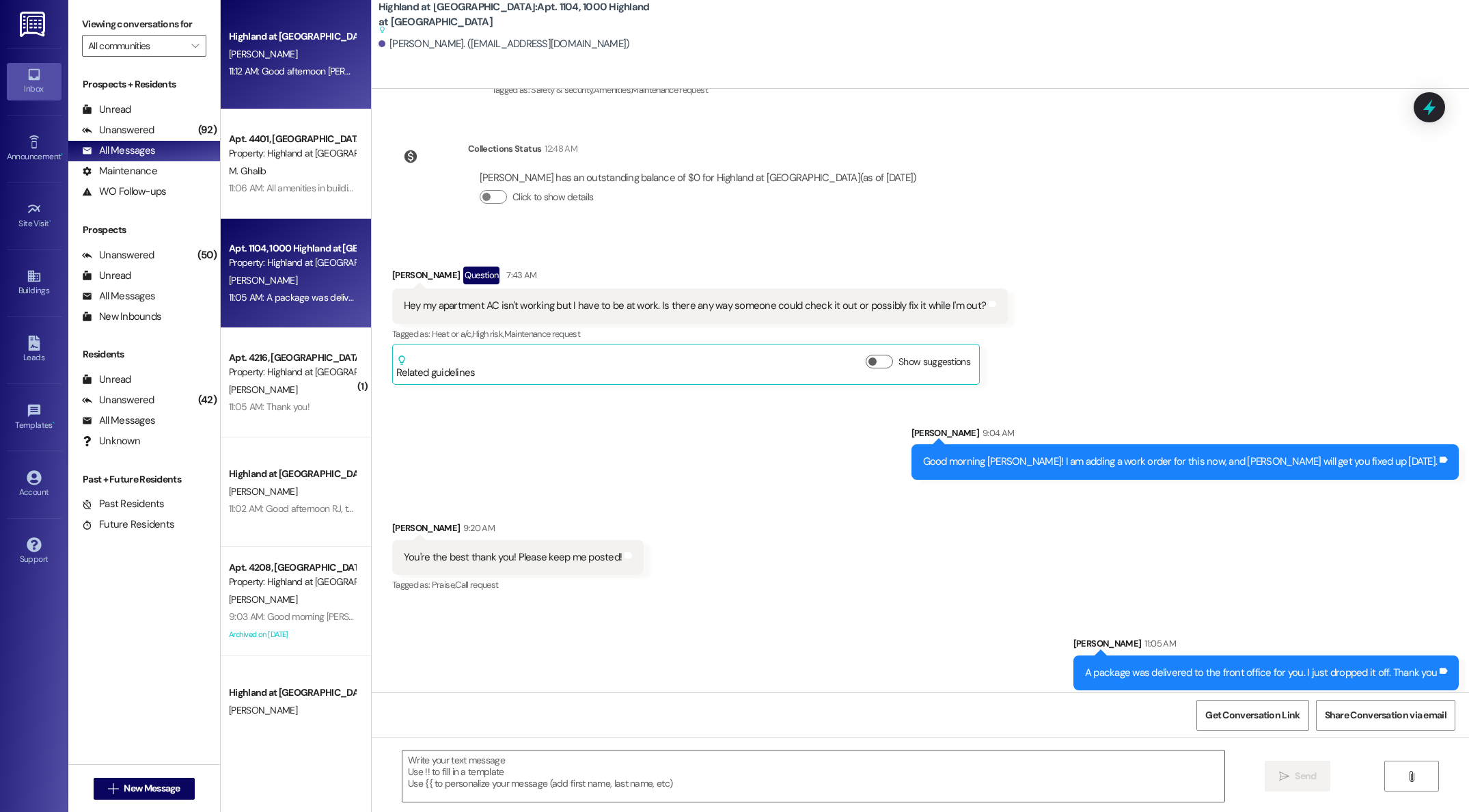
click at [272, 72] on div "11:12 AM: Good afternoon [PERSON_NAME], you've been approved. I sent over an em…" at bounding box center [767, 70] width 1077 height 12
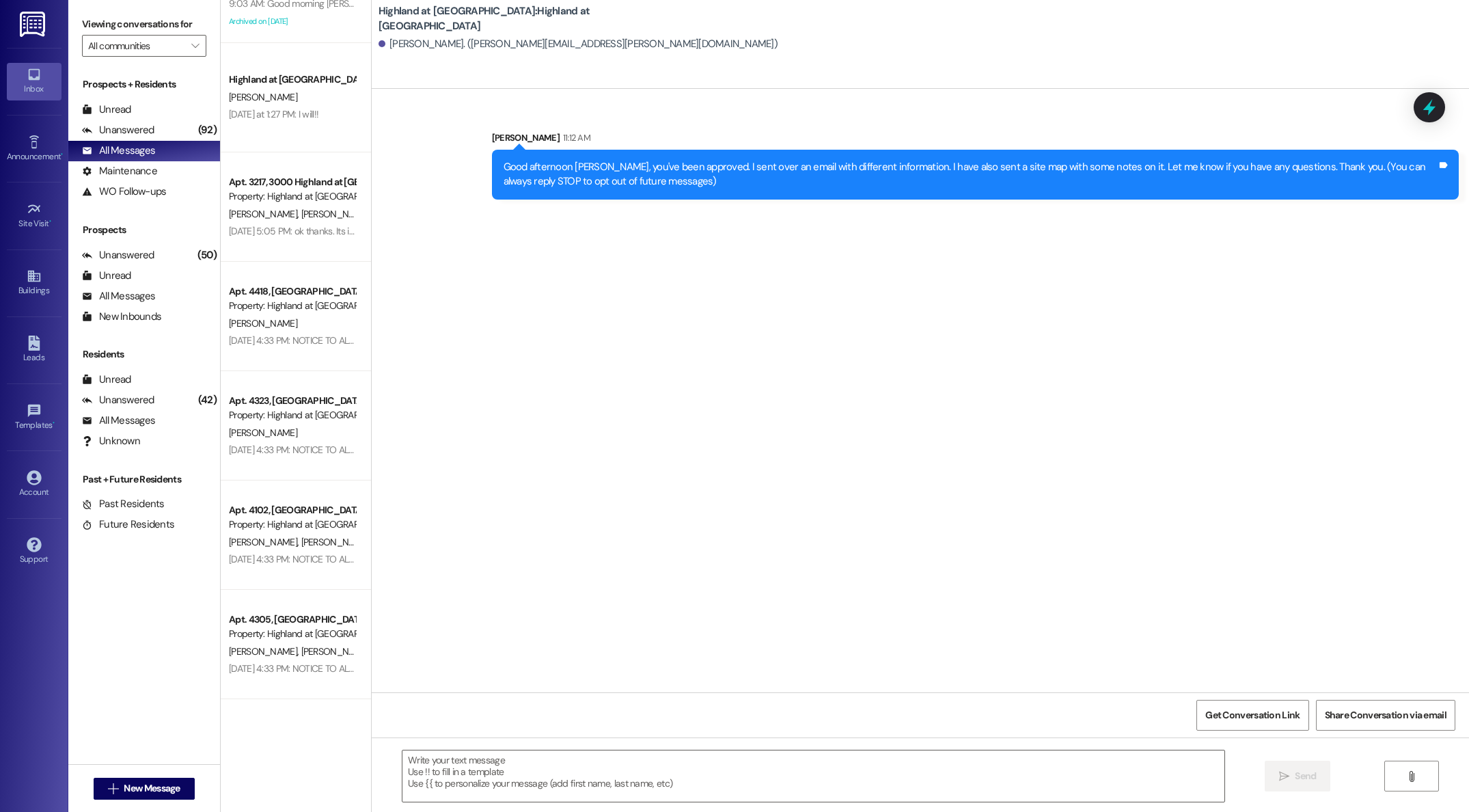
scroll to position [0, 0]
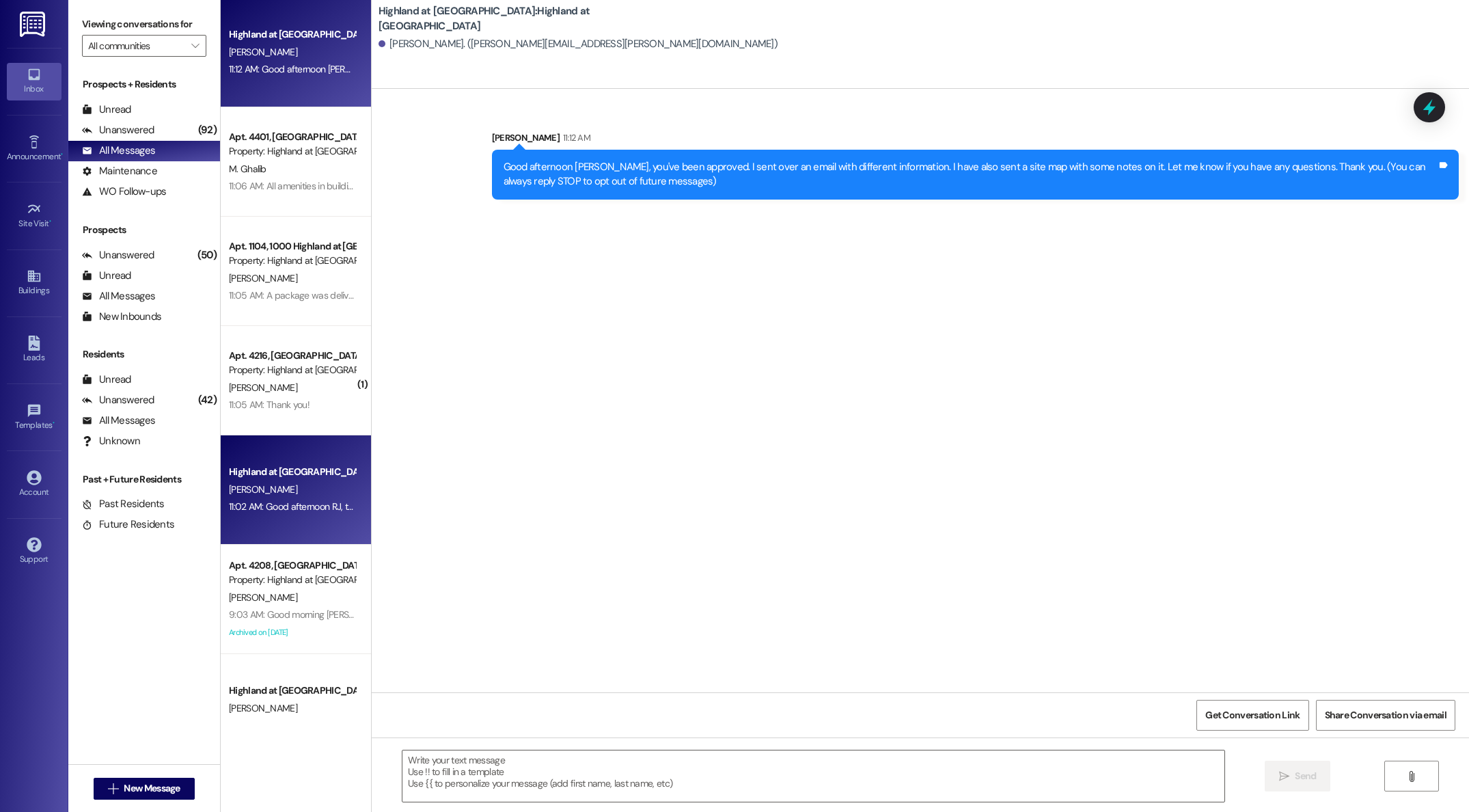
click at [315, 504] on div "Highland at [GEOGRAPHIC_DATA] [PERSON_NAME] 11:12 AM: Good afternoon [PERSON_NA…" at bounding box center [296, 357] width 151 height 714
